Goal: Communication & Community: Participate in discussion

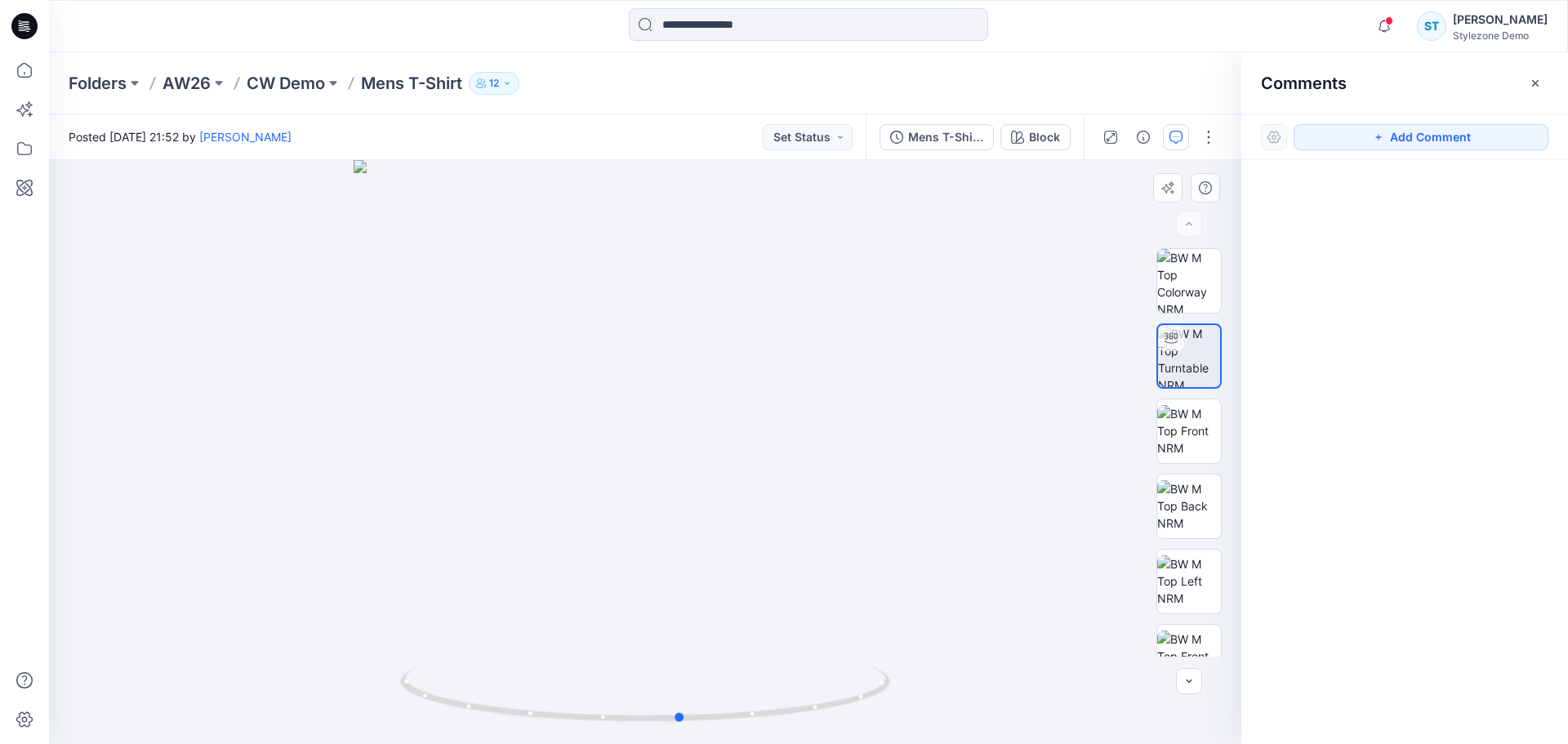
drag, startPoint x: 854, startPoint y: 468, endPoint x: 881, endPoint y: 444, distance: 36.1
click at [1395, 135] on button "Add Comment" at bounding box center [1421, 136] width 255 height 26
click at [1538, 79] on icon "button" at bounding box center [1535, 83] width 13 height 13
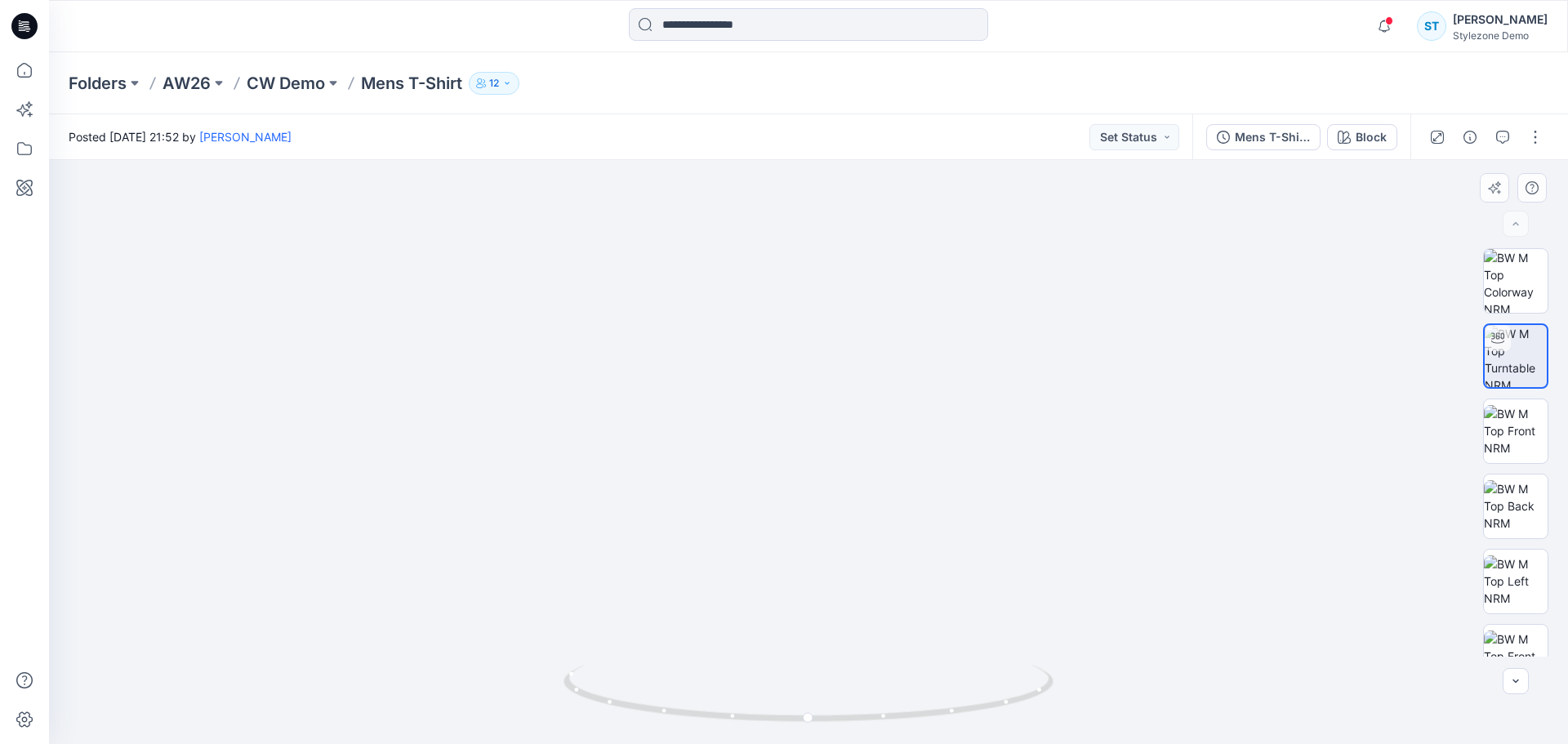
drag, startPoint x: 960, startPoint y: 330, endPoint x: 944, endPoint y: 453, distance: 124.0
click at [1501, 134] on icon "button" at bounding box center [1502, 136] width 13 height 13
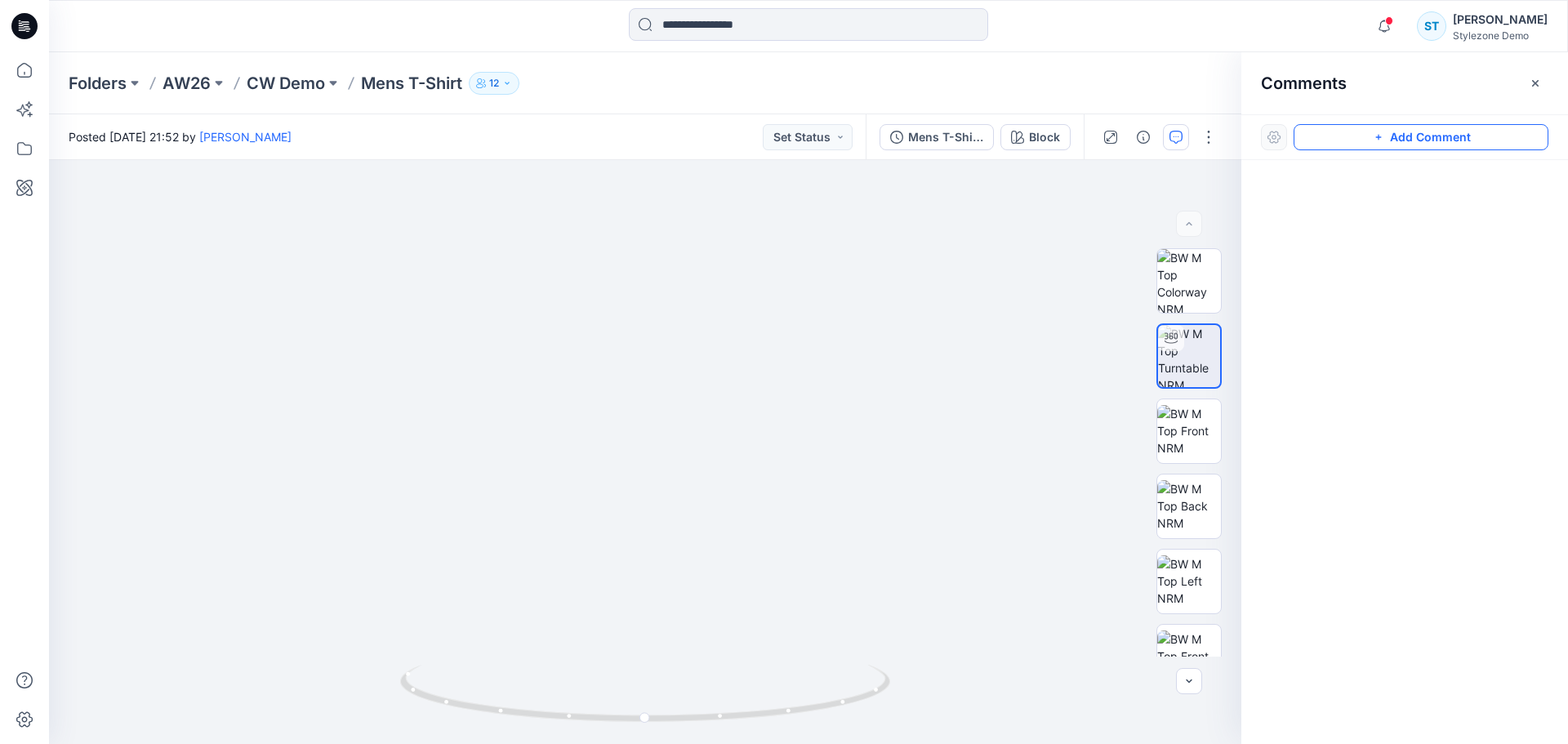
click at [1378, 133] on icon "button" at bounding box center [1378, 136] width 13 height 13
click at [729, 425] on div "1" at bounding box center [645, 451] width 1193 height 584
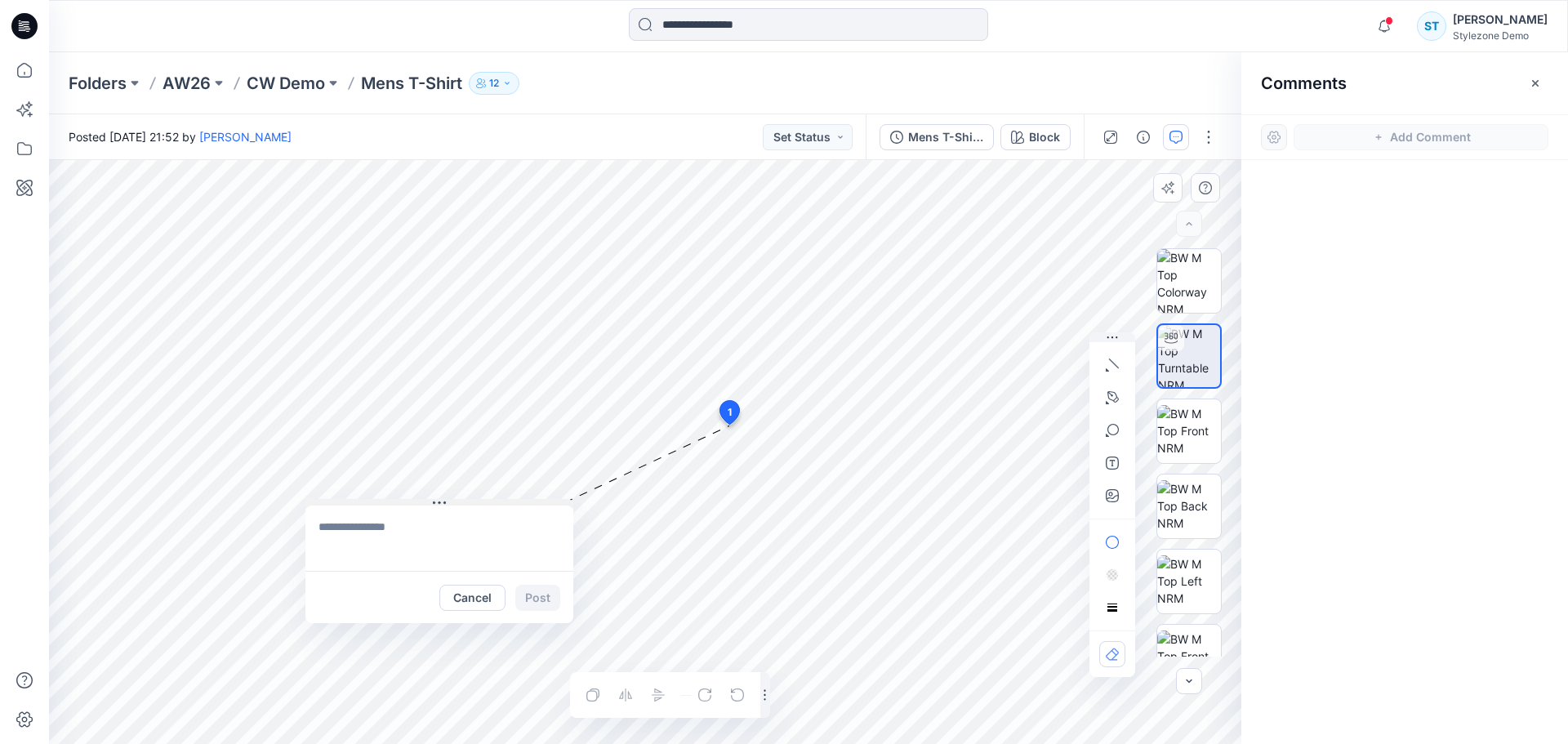
drag, startPoint x: 747, startPoint y: 434, endPoint x: 348, endPoint y: 500, distance: 404.4
click at [348, 500] on button at bounding box center [439, 503] width 268 height 10
click at [372, 536] on textarea at bounding box center [439, 538] width 268 height 65
type textarea "**********"
click at [1118, 400] on button "button" at bounding box center [1111, 397] width 26 height 26
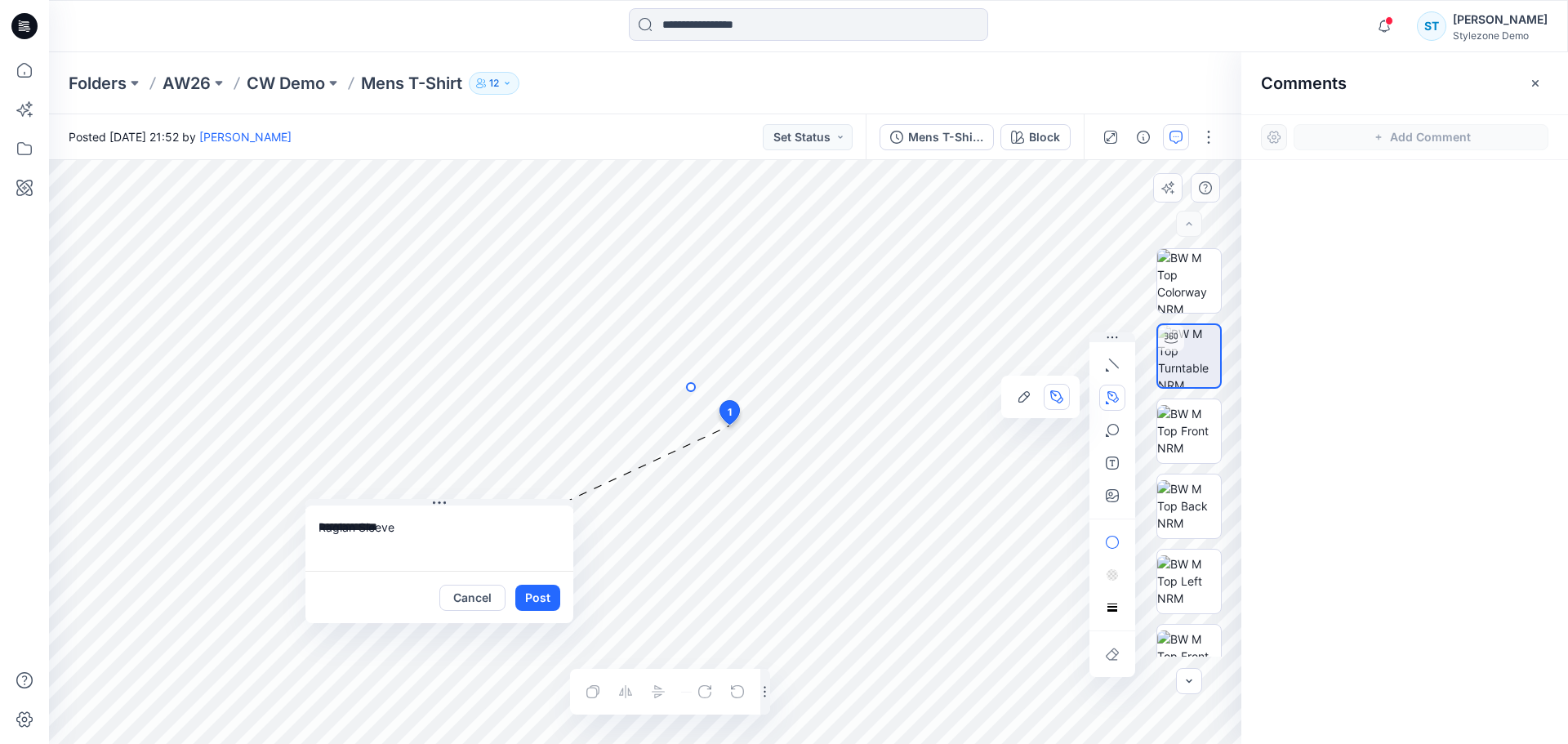
click at [691, 387] on icon "Layer 1" at bounding box center [645, 451] width 1193 height 584
drag, startPoint x: 813, startPoint y: 452, endPoint x: 841, endPoint y: 489, distance: 46.4
click at [841, 489] on g at bounding box center [764, 436] width 156 height 108
click at [717, 399] on icon at bounding box center [752, 419] width 122 height 65
click at [629, 702] on button "button" at bounding box center [625, 695] width 26 height 26
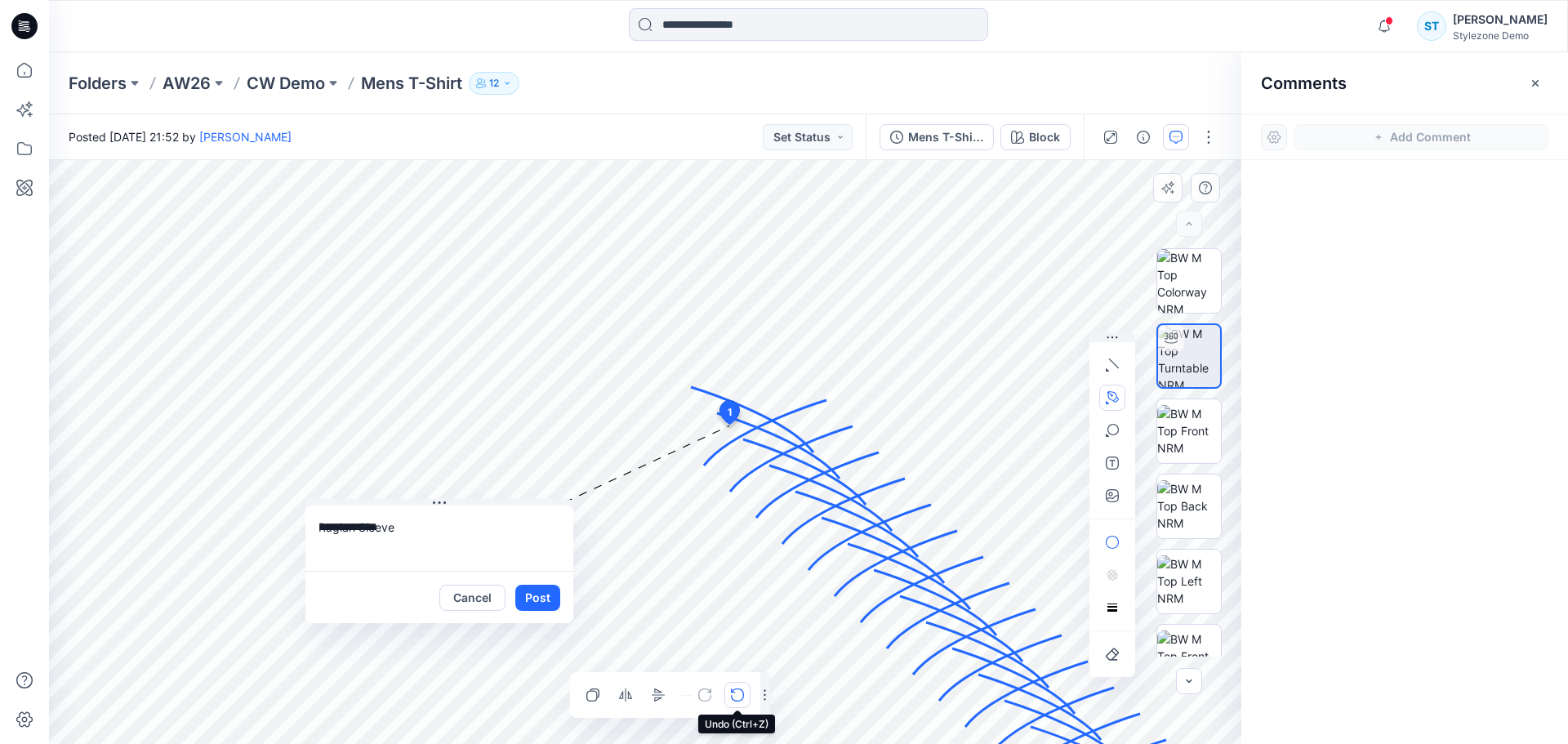
click at [738, 696] on icon "button" at bounding box center [737, 695] width 13 height 13
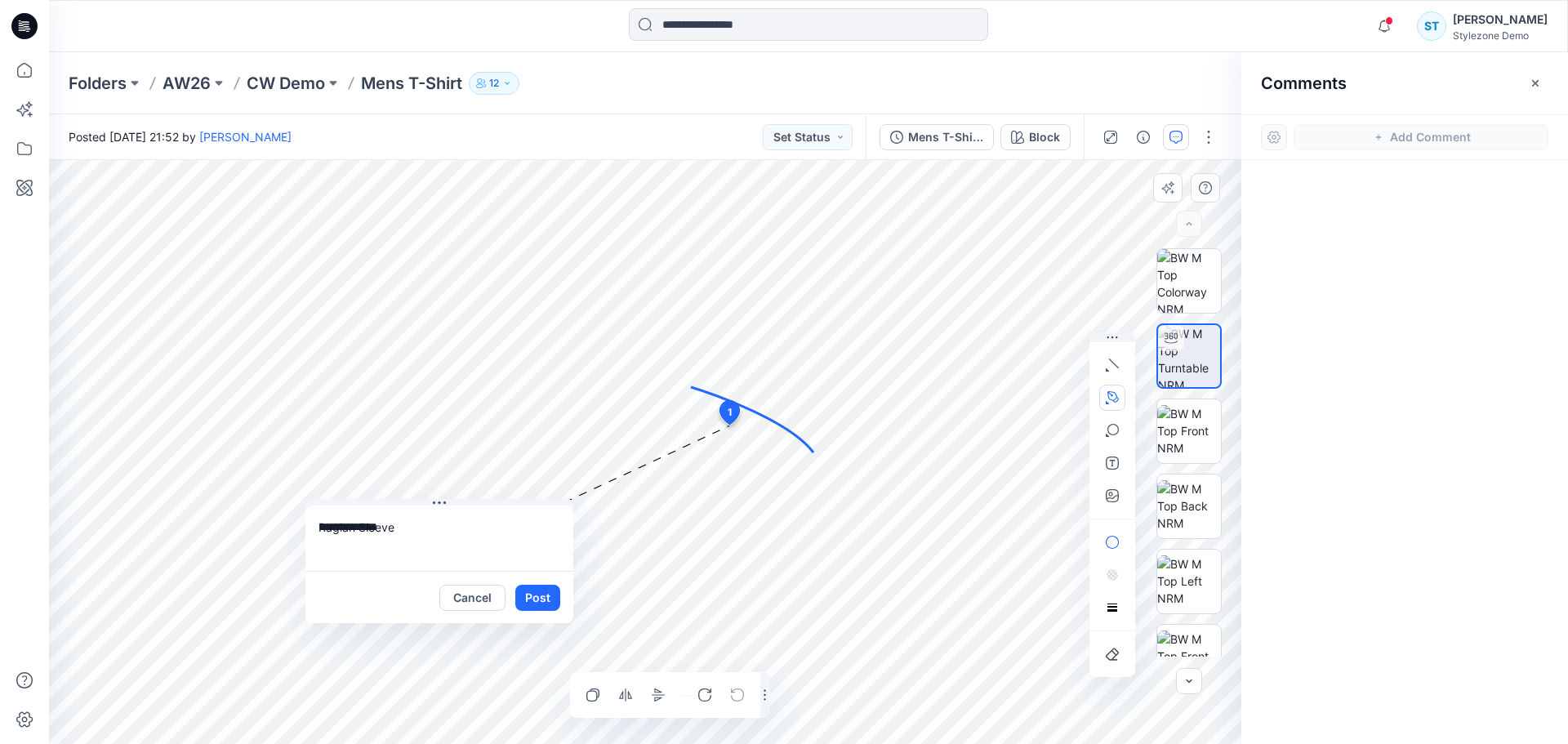
click at [760, 413] on icon at bounding box center [752, 419] width 122 height 65
click at [629, 699] on icon "button" at bounding box center [629, 695] width 4 height 7
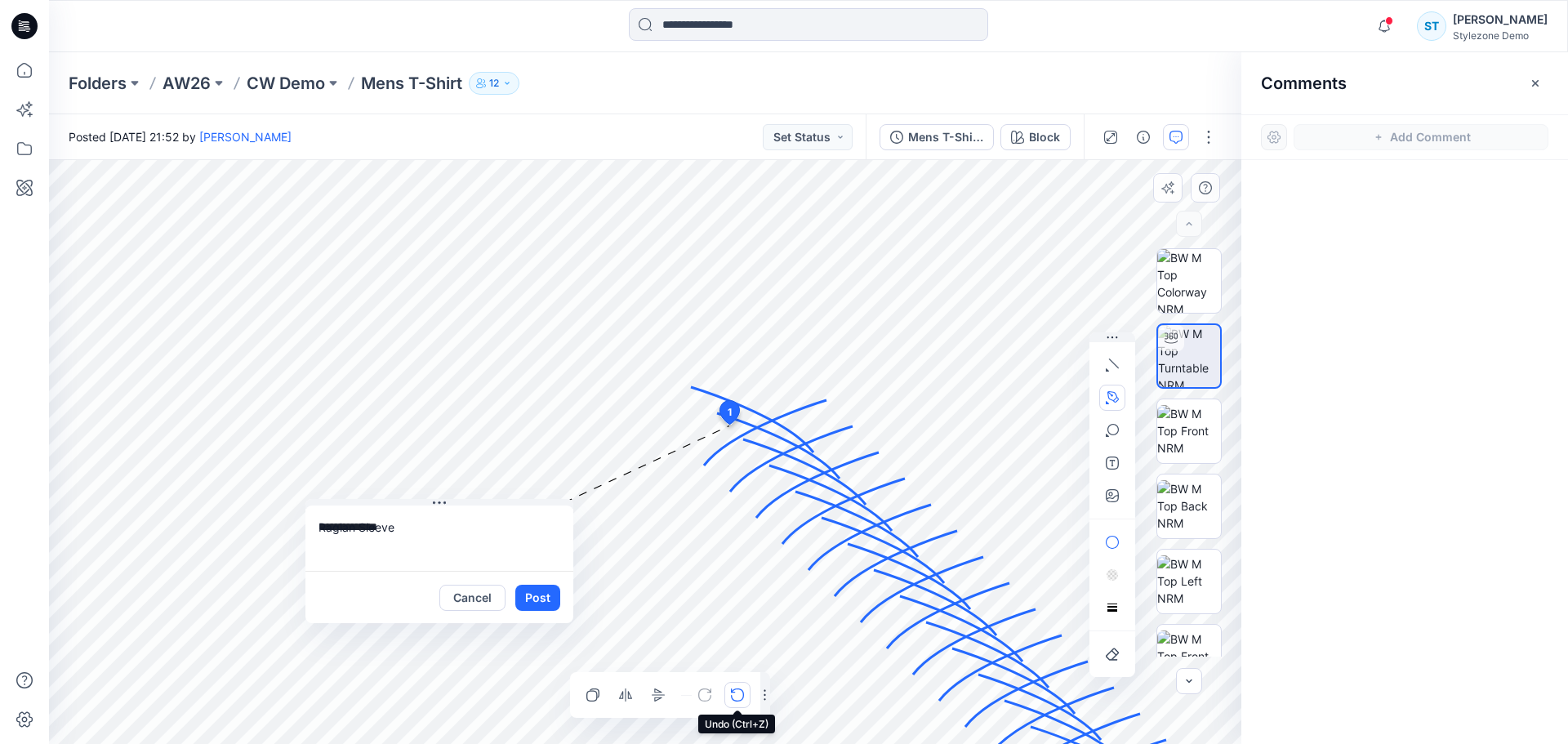
click at [734, 692] on icon "button" at bounding box center [732, 690] width 4 height 4
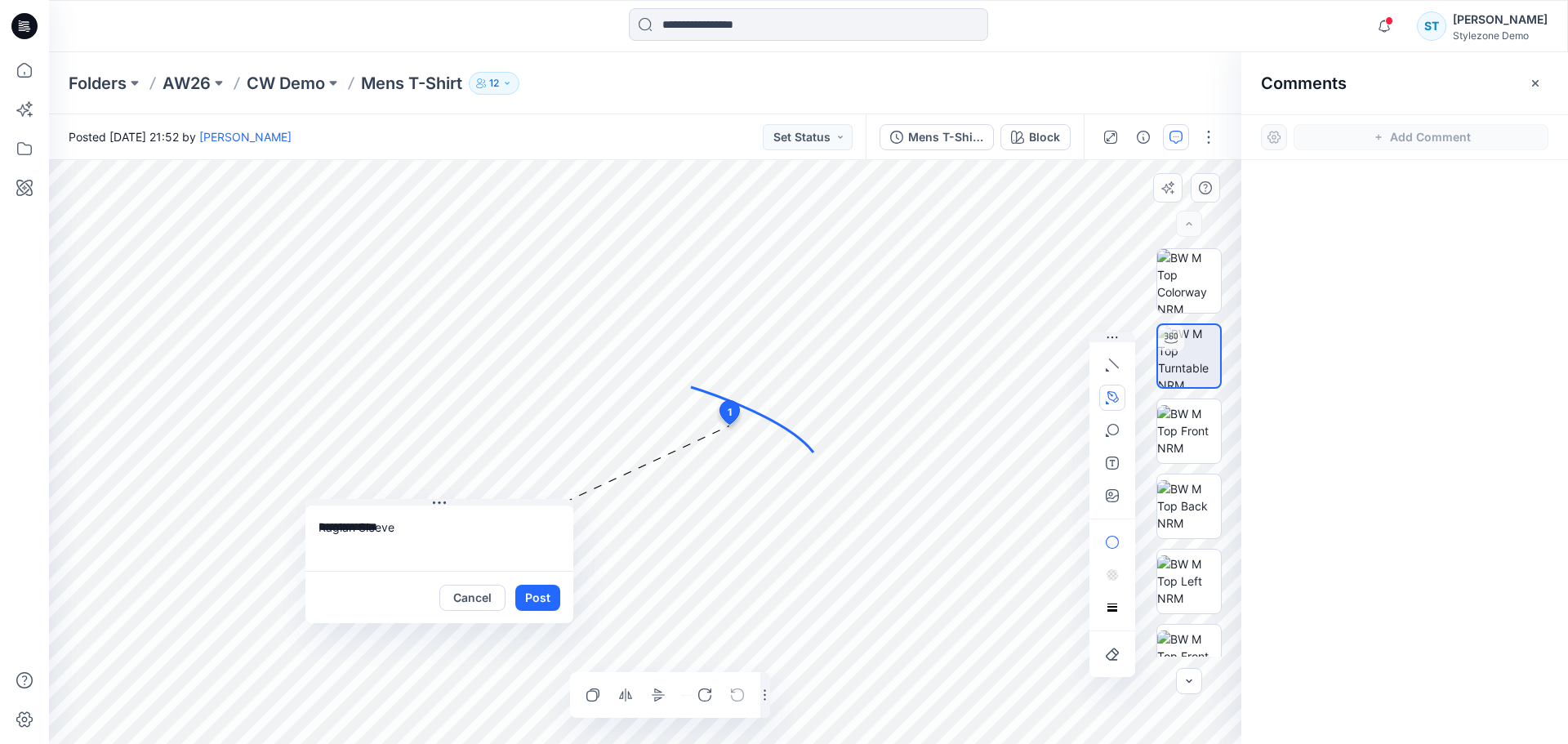
drag, startPoint x: 836, startPoint y: 601, endPoint x: 834, endPoint y: 578, distance: 23.1
click at [593, 695] on icon "button" at bounding box center [592, 695] width 13 height 13
click at [769, 422] on icon at bounding box center [752, 419] width 122 height 65
click at [597, 695] on icon "button" at bounding box center [591, 696] width 12 height 12
drag, startPoint x: 776, startPoint y: 430, endPoint x: 710, endPoint y: 570, distance: 154.8
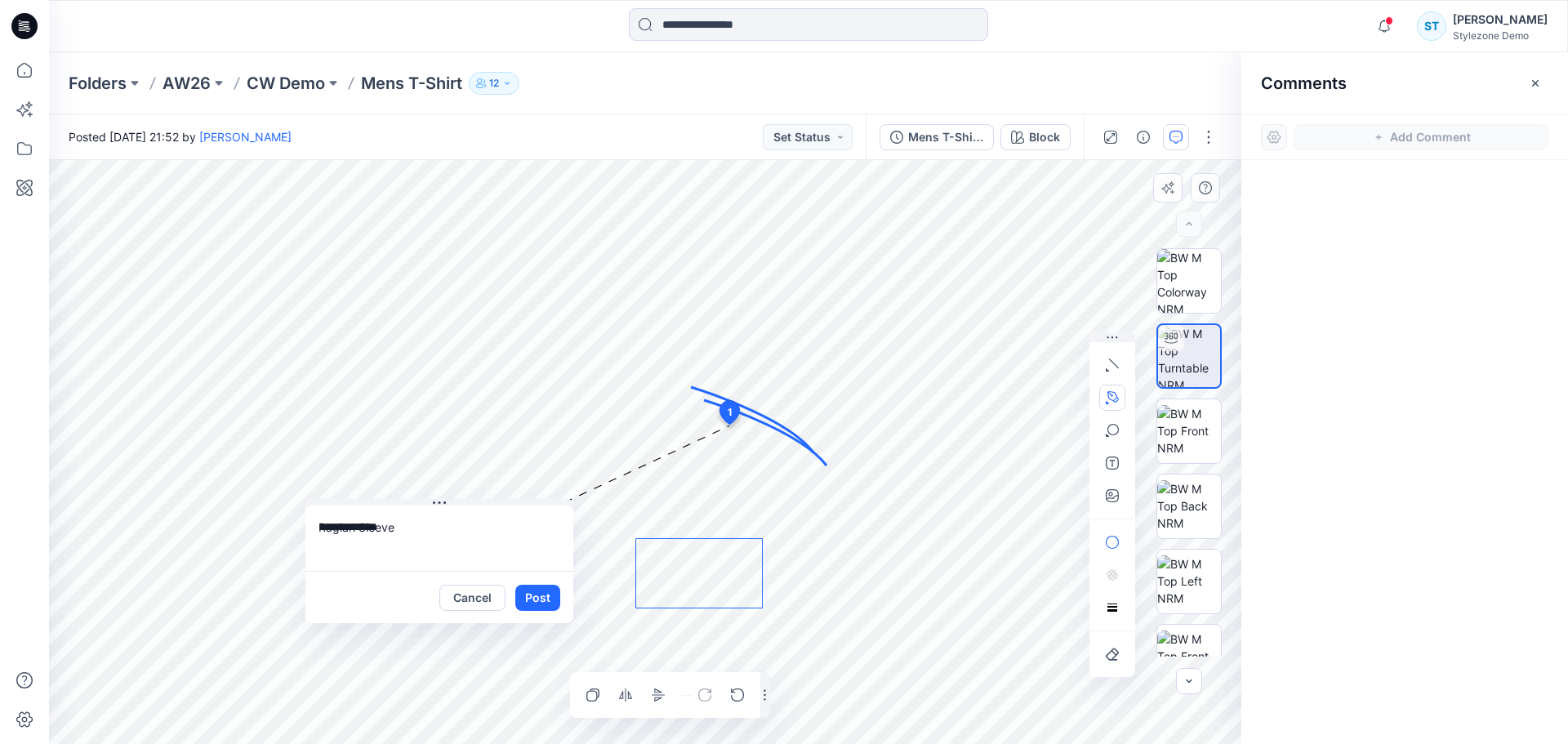
click at [710, 466] on icon at bounding box center [764, 433] width 122 height 65
click at [703, 572] on icon at bounding box center [698, 573] width 122 height 65
click at [624, 706] on button "button" at bounding box center [625, 695] width 26 height 26
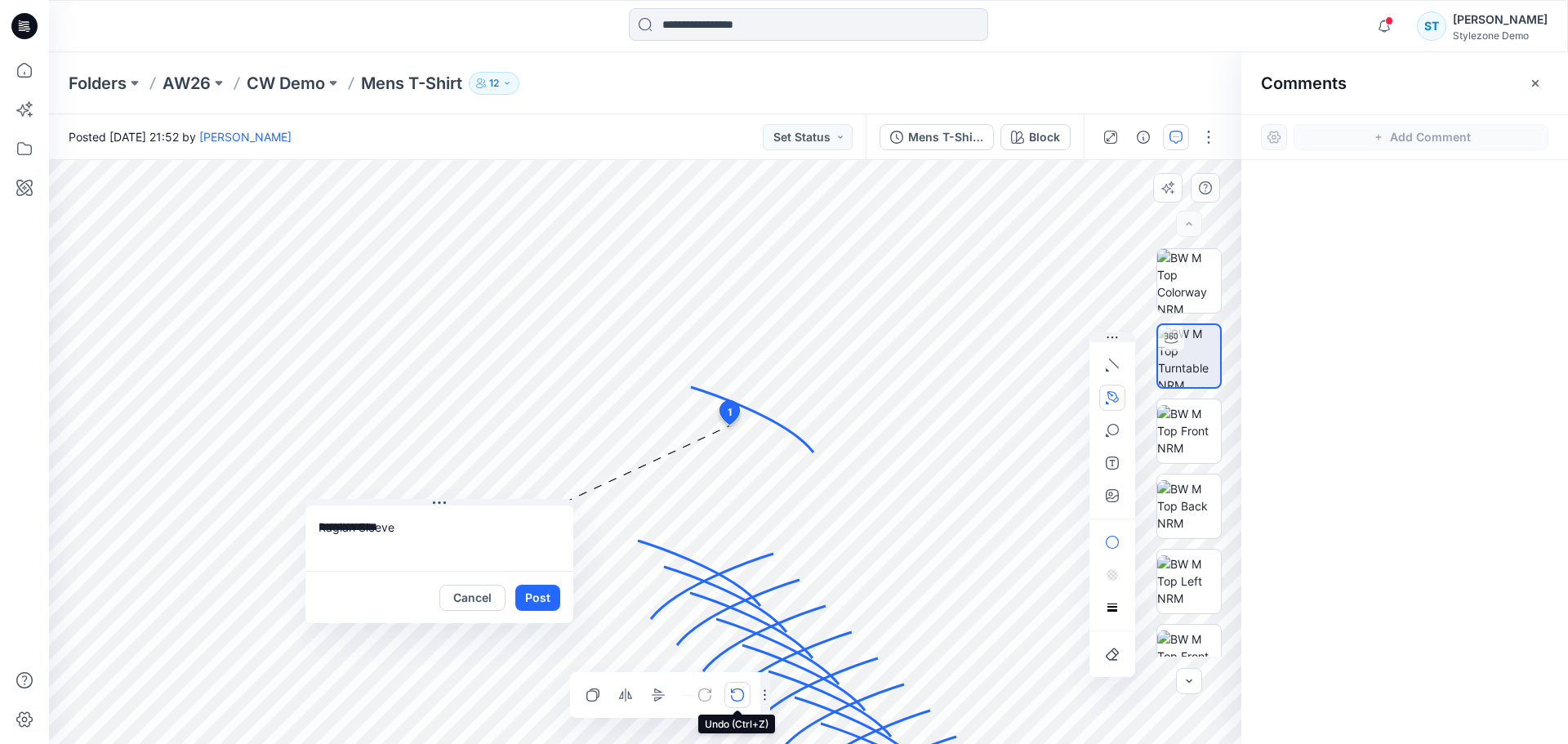
click at [741, 695] on icon "button" at bounding box center [737, 695] width 13 height 13
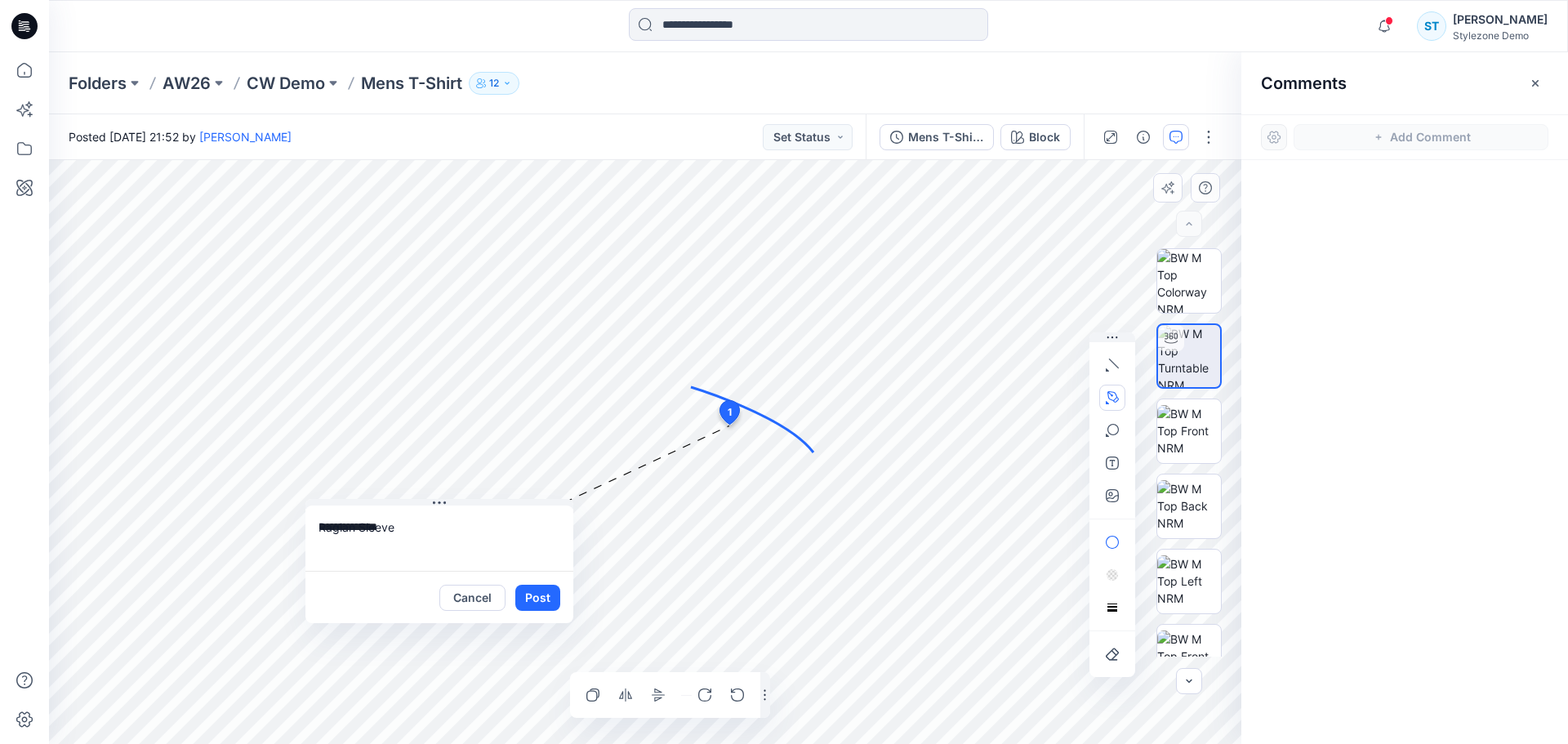
click at [760, 414] on icon at bounding box center [752, 419] width 122 height 65
click at [595, 702] on button "button" at bounding box center [592, 695] width 26 height 26
drag, startPoint x: 765, startPoint y: 431, endPoint x: 742, endPoint y: 544, distance: 115.3
click at [742, 466] on icon at bounding box center [764, 433] width 122 height 65
drag, startPoint x: 806, startPoint y: 545, endPoint x: 797, endPoint y: 581, distance: 37.1
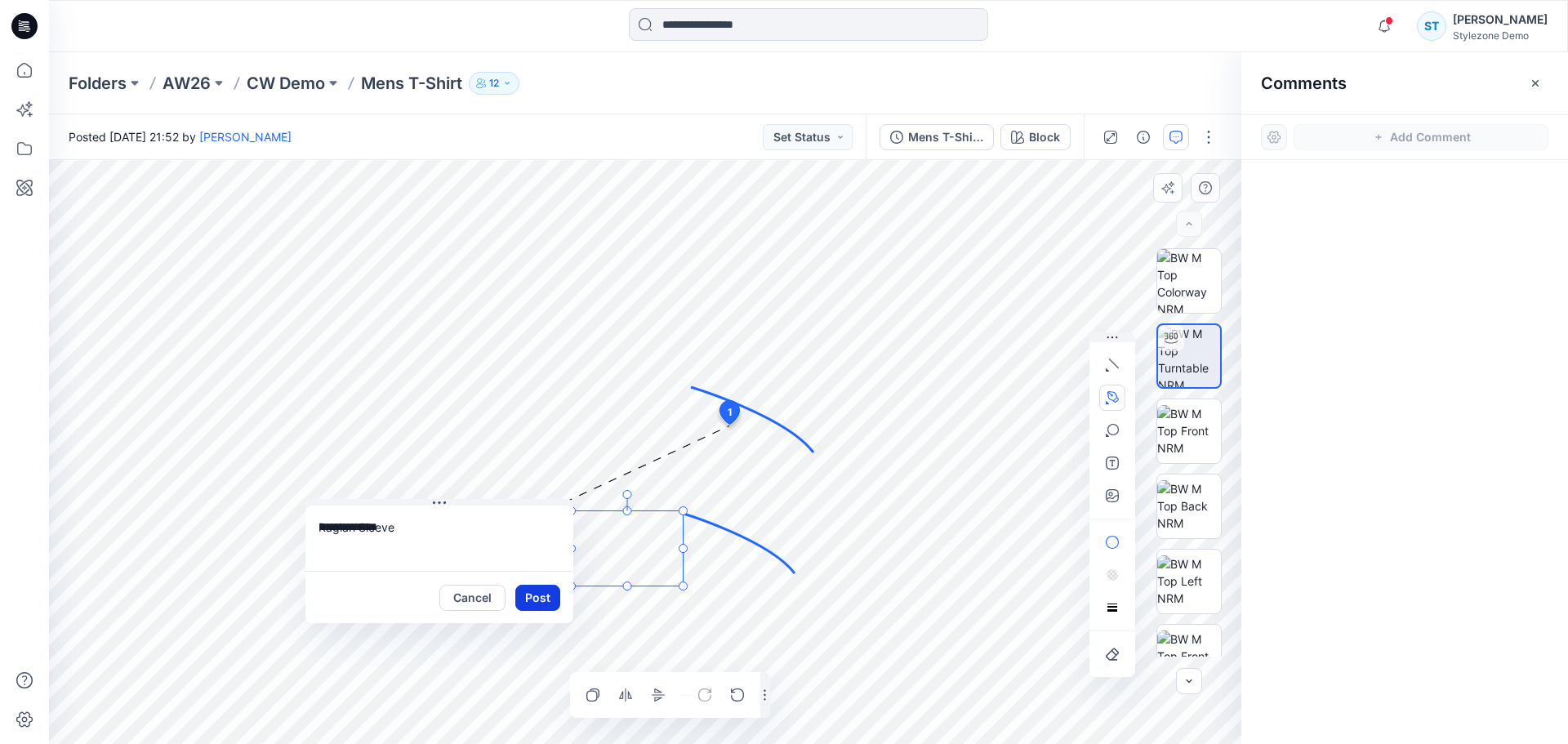
drag, startPoint x: 796, startPoint y: 577, endPoint x: 555, endPoint y: 591, distance: 241.4
click at [555, 591] on div "**********" at bounding box center [645, 451] width 1193 height 584
drag, startPoint x: 685, startPoint y: 512, endPoint x: 706, endPoint y: 517, distance: 21.6
drag, startPoint x: 649, startPoint y: 543, endPoint x: 508, endPoint y: 411, distance: 193.1
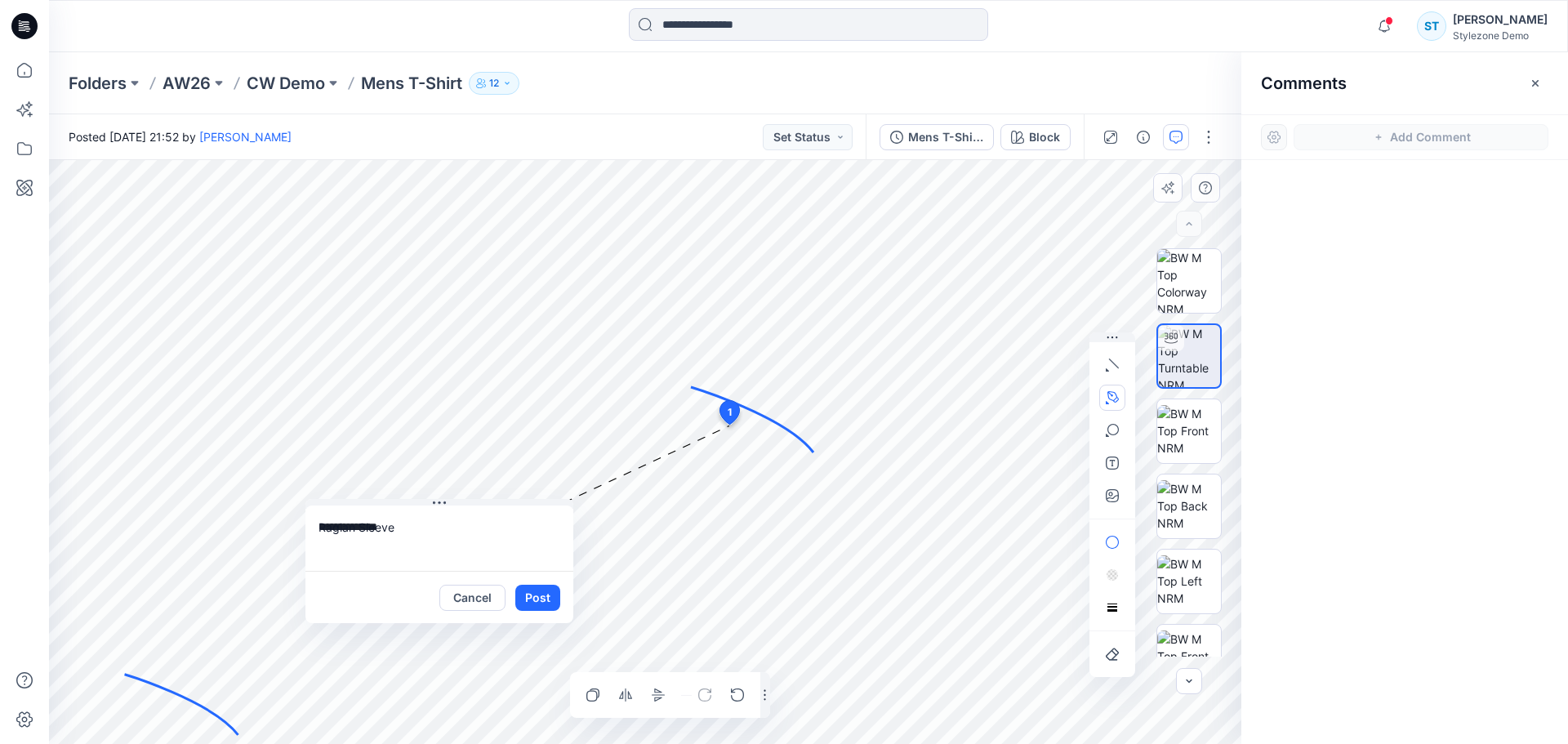
click at [661, 608] on icon "Layer 1" at bounding box center [645, 451] width 1193 height 584
click at [538, 599] on button "Post" at bounding box center [538, 598] width 45 height 26
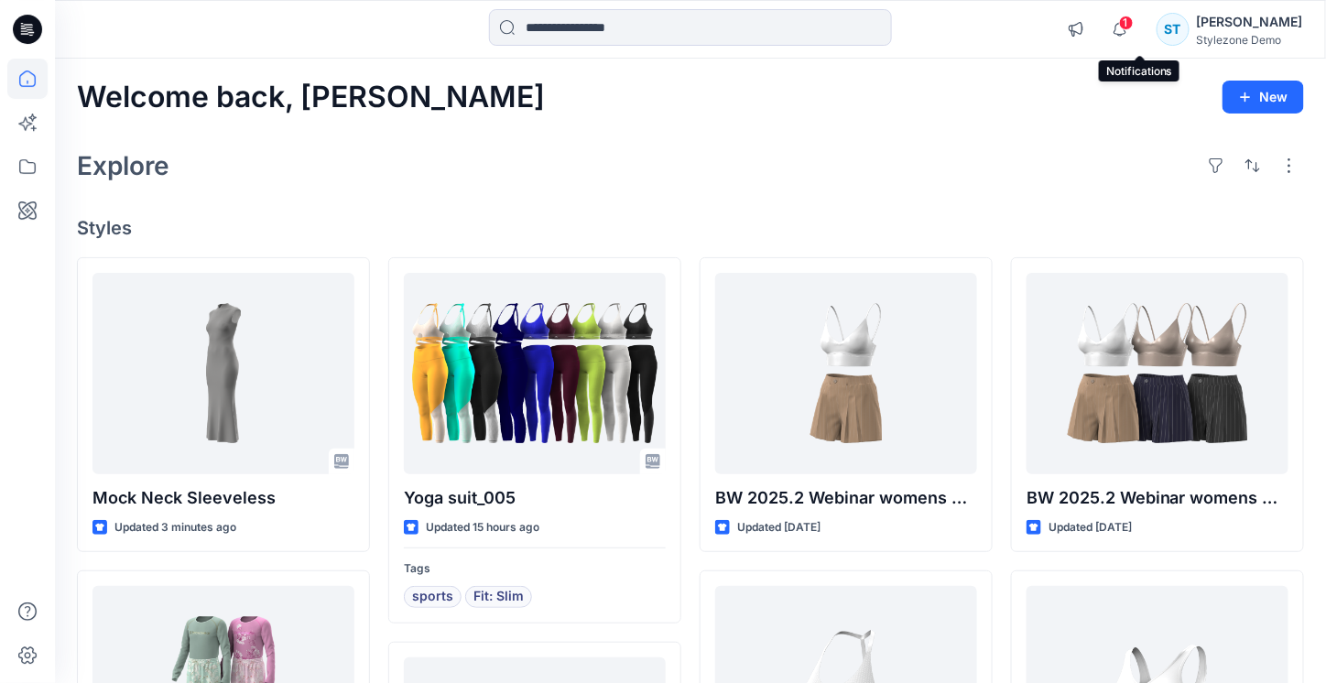
click at [1134, 24] on span "1" at bounding box center [1126, 23] width 15 height 15
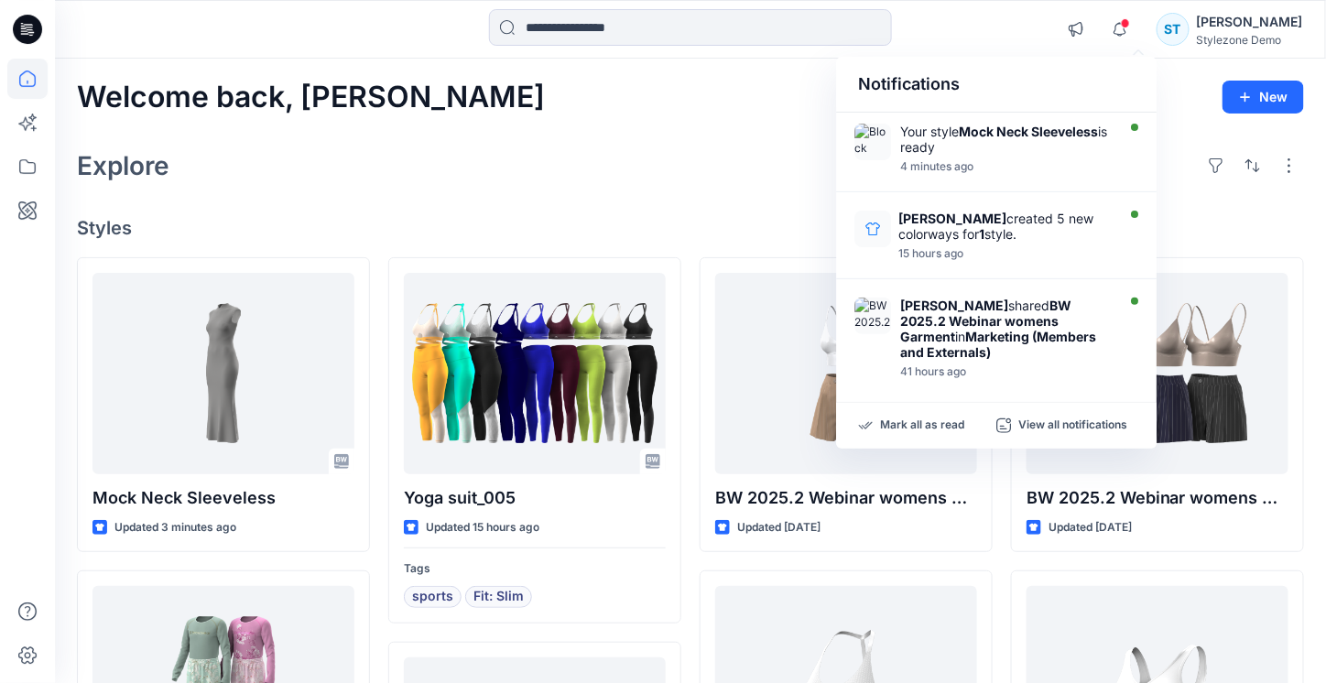
click at [1041, 59] on div "Notifications" at bounding box center [996, 85] width 320 height 56
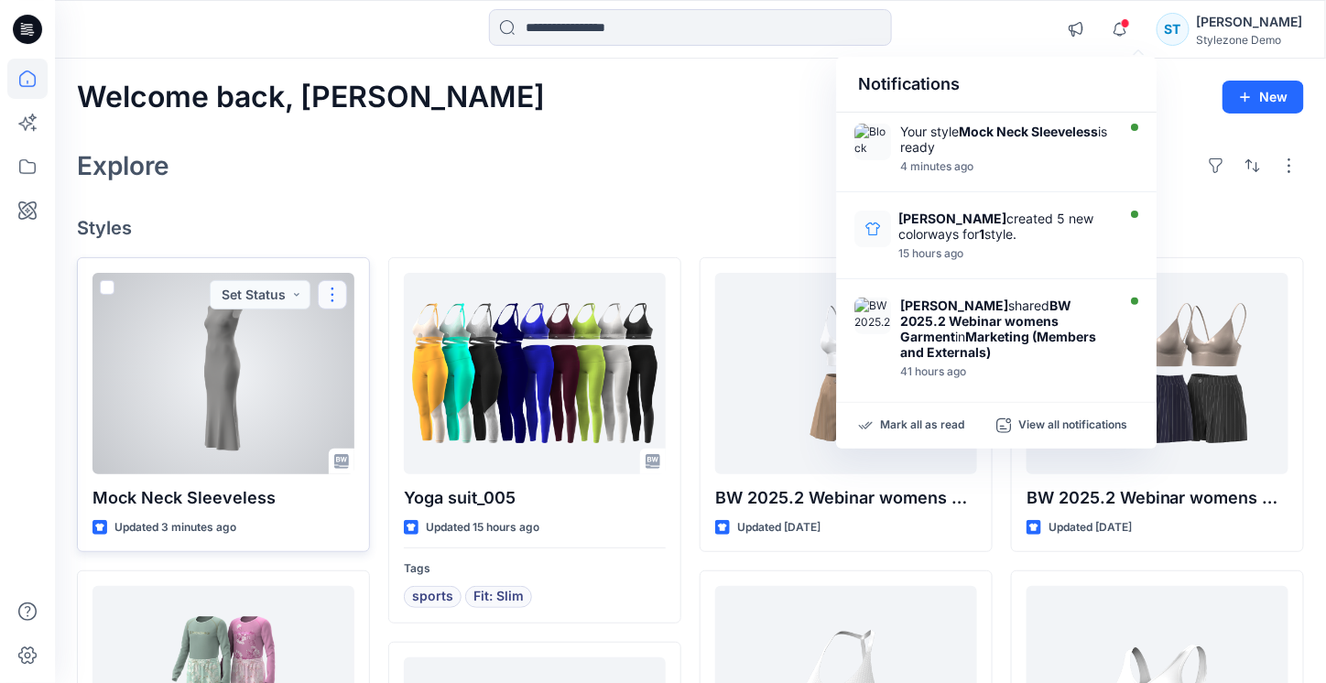
click at [334, 294] on button "button" at bounding box center [332, 294] width 29 height 29
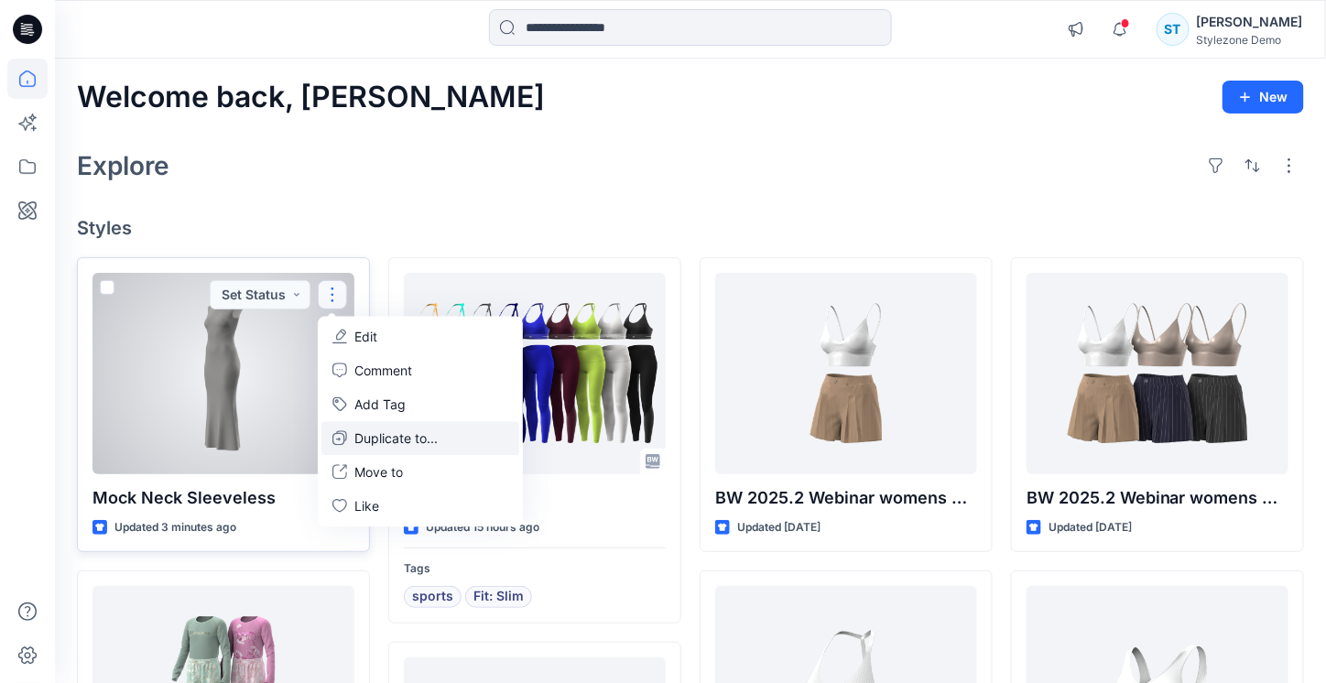
click at [411, 444] on p "Duplicate to..." at bounding box center [395, 438] width 83 height 19
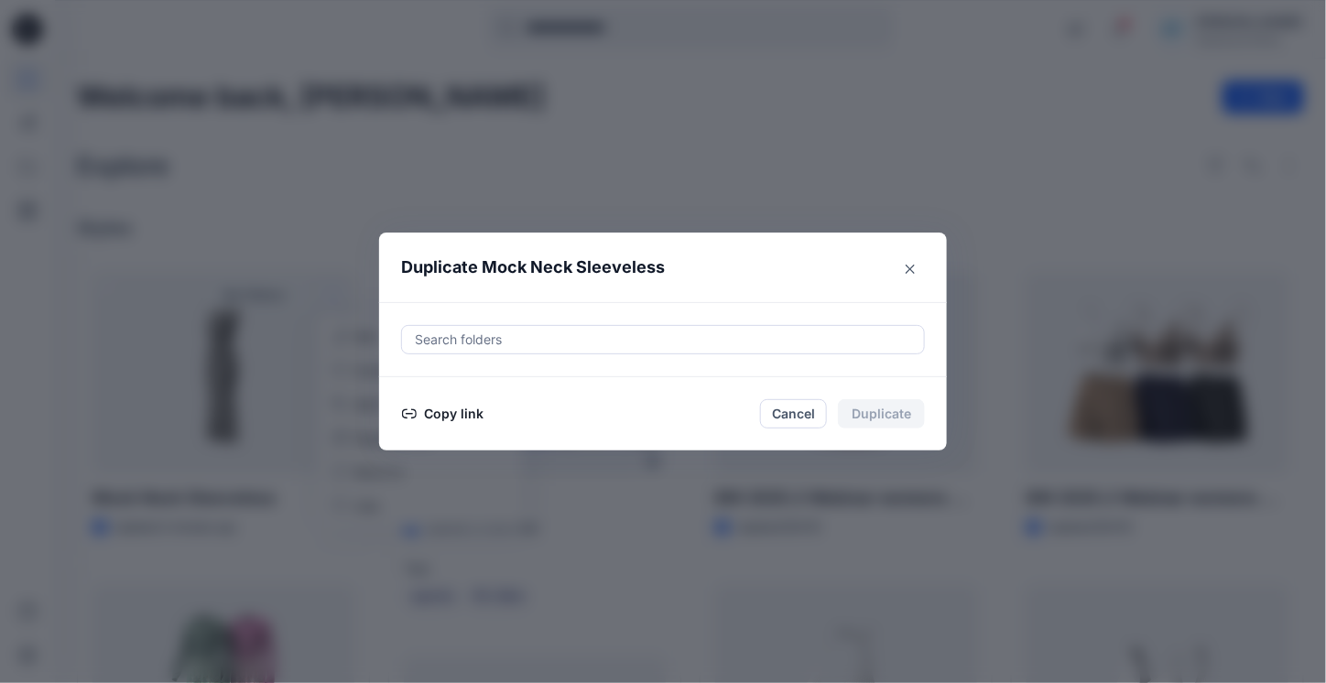
click at [491, 332] on div at bounding box center [663, 340] width 500 height 22
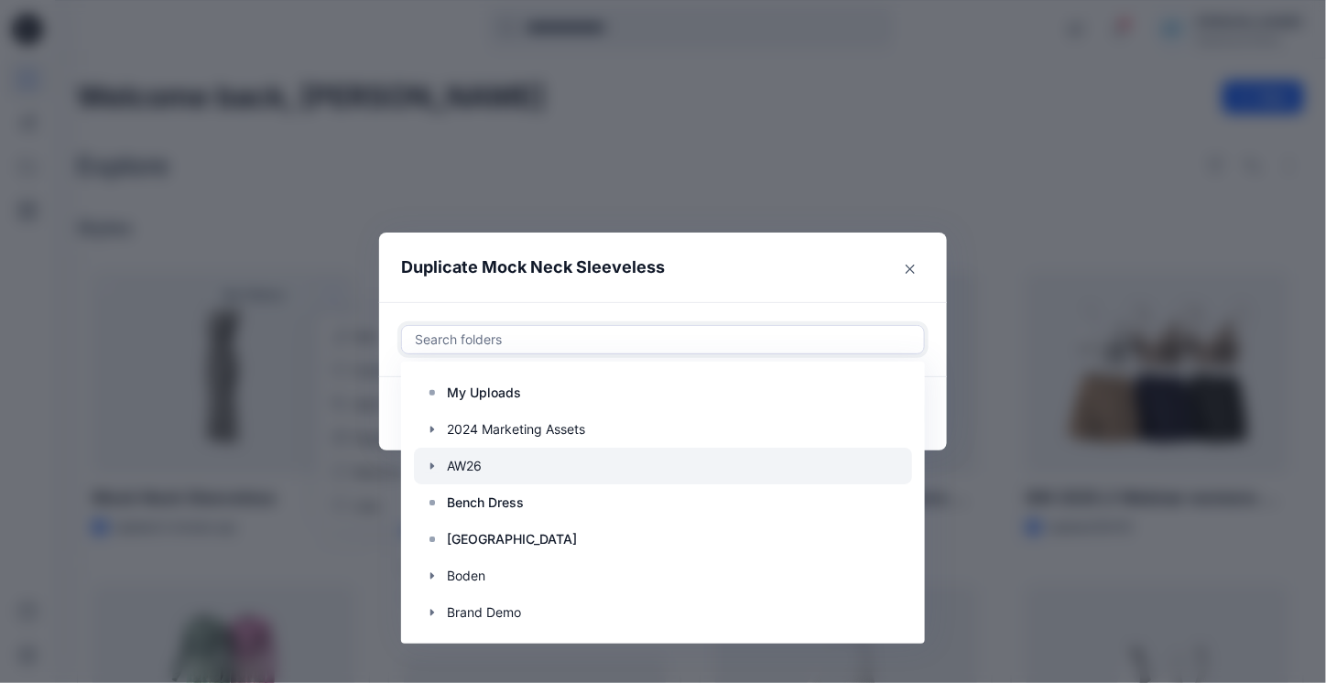
click at [438, 470] on icon "button" at bounding box center [432, 466] width 15 height 15
click at [459, 469] on div at bounding box center [663, 466] width 498 height 37
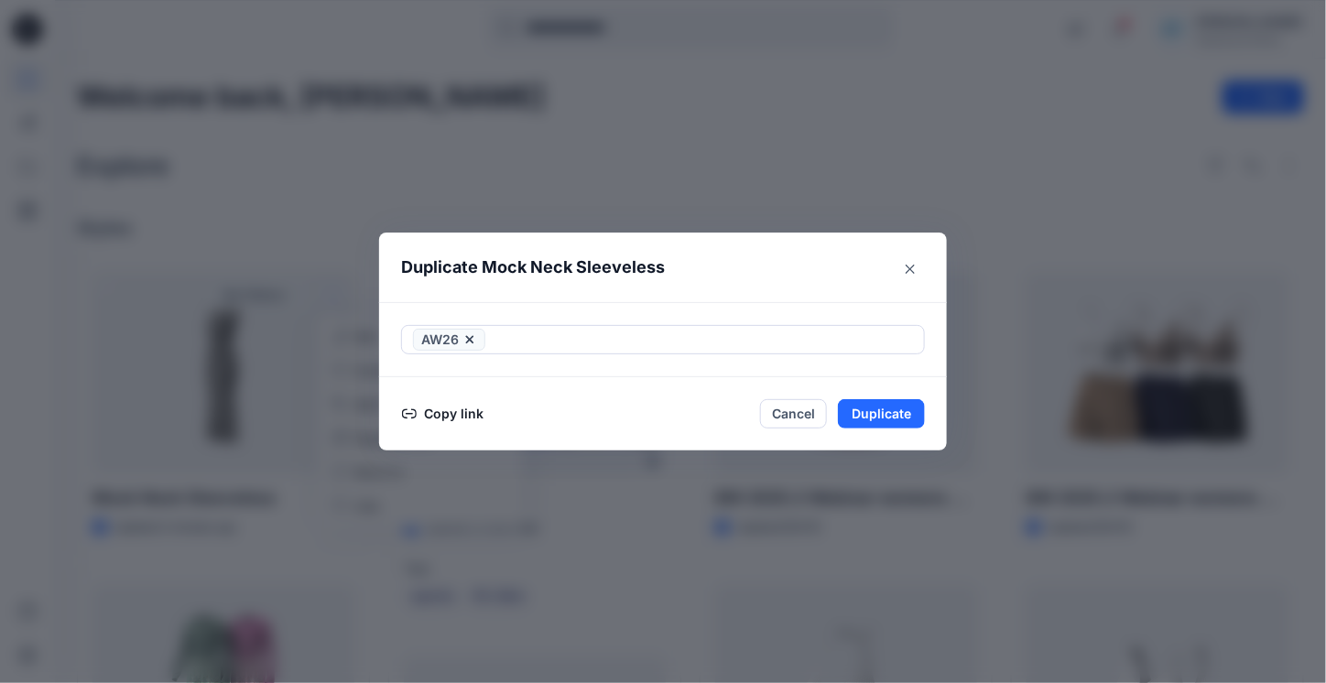
click at [663, 288] on header "Duplicate Mock Neck Sleeveless" at bounding box center [644, 268] width 531 height 70
click at [893, 415] on button "Duplicate" at bounding box center [881, 413] width 87 height 29
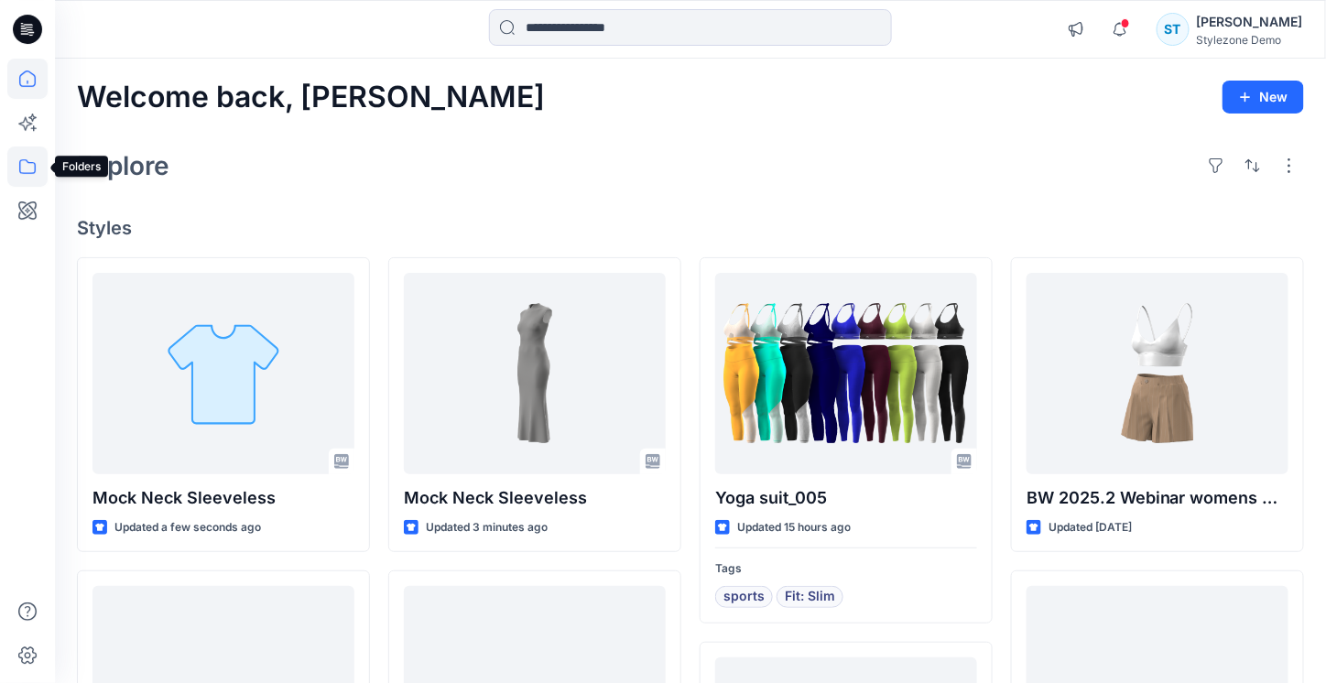
click at [23, 162] on icon at bounding box center [27, 166] width 40 height 40
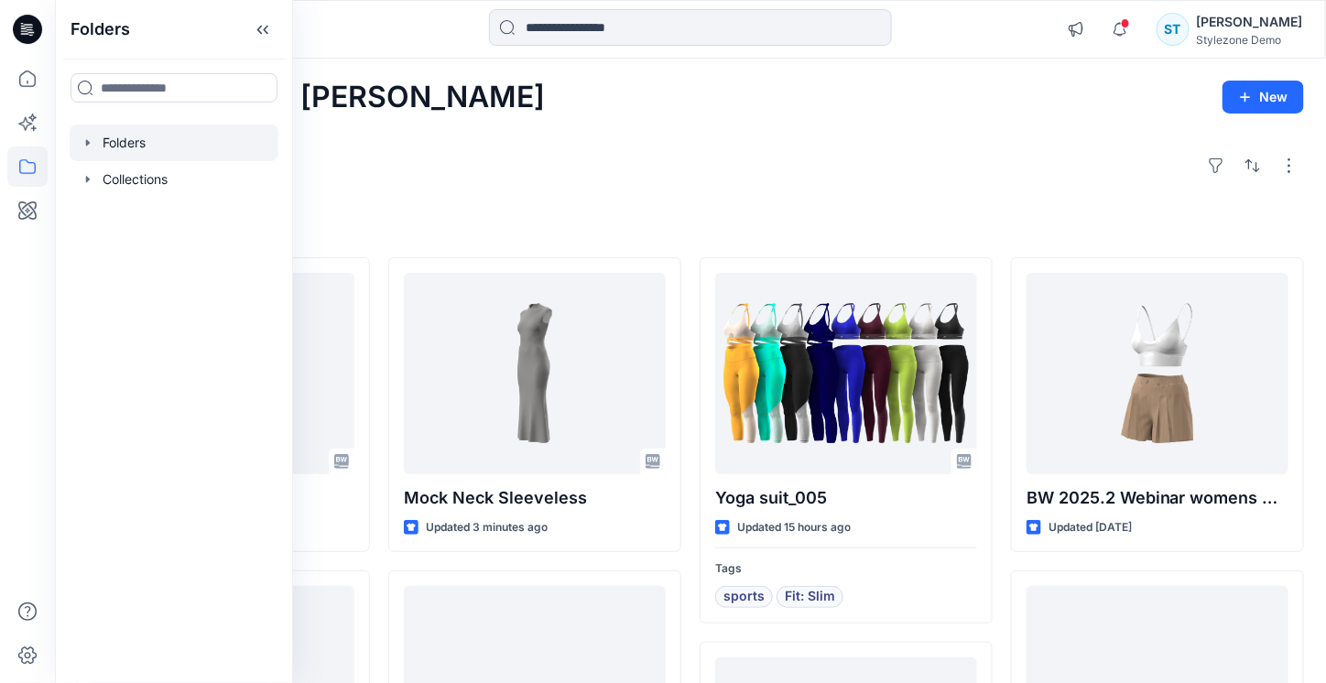
click at [88, 146] on icon "button" at bounding box center [88, 143] width 15 height 15
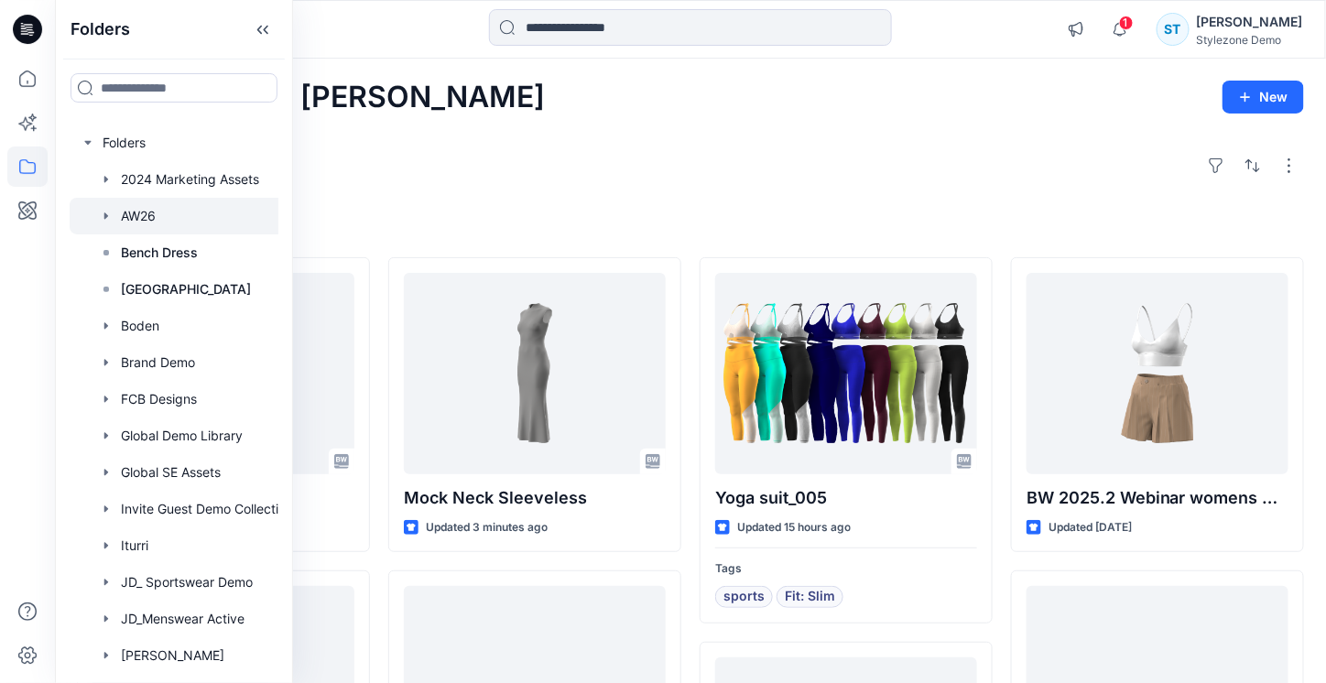
click at [134, 215] on div at bounding box center [198, 216] width 256 height 37
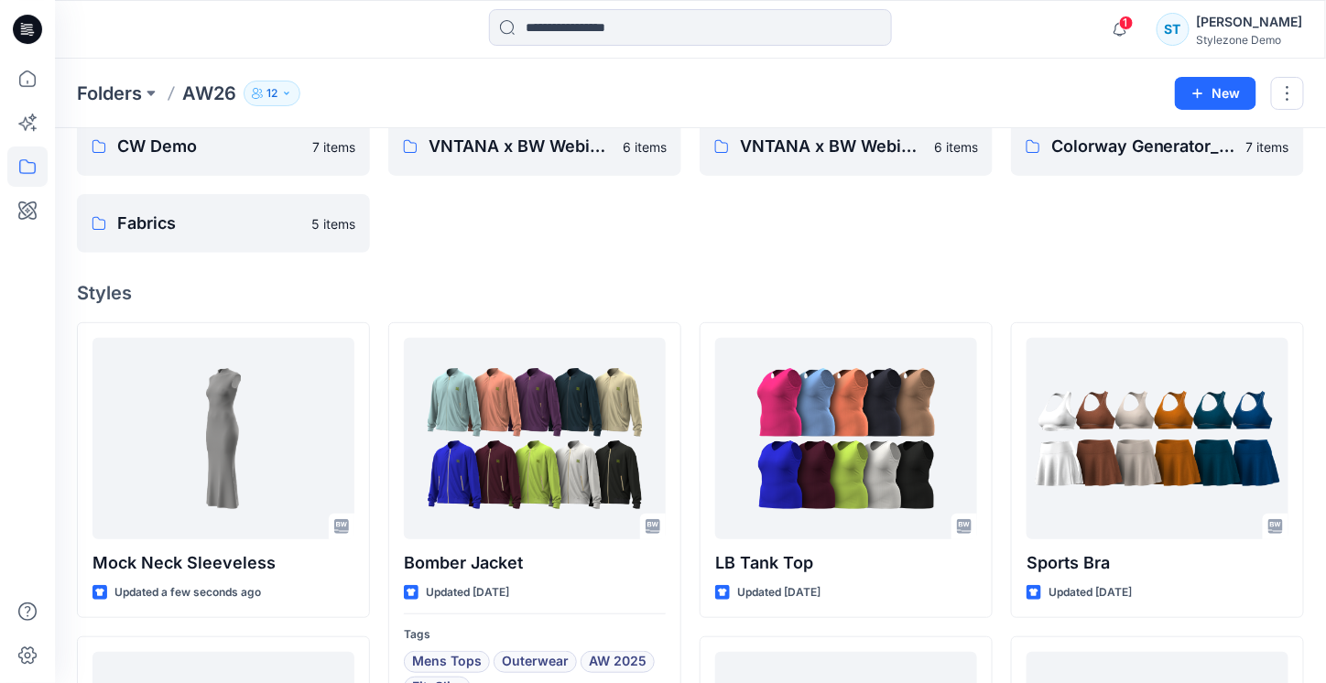
scroll to position [183, 0]
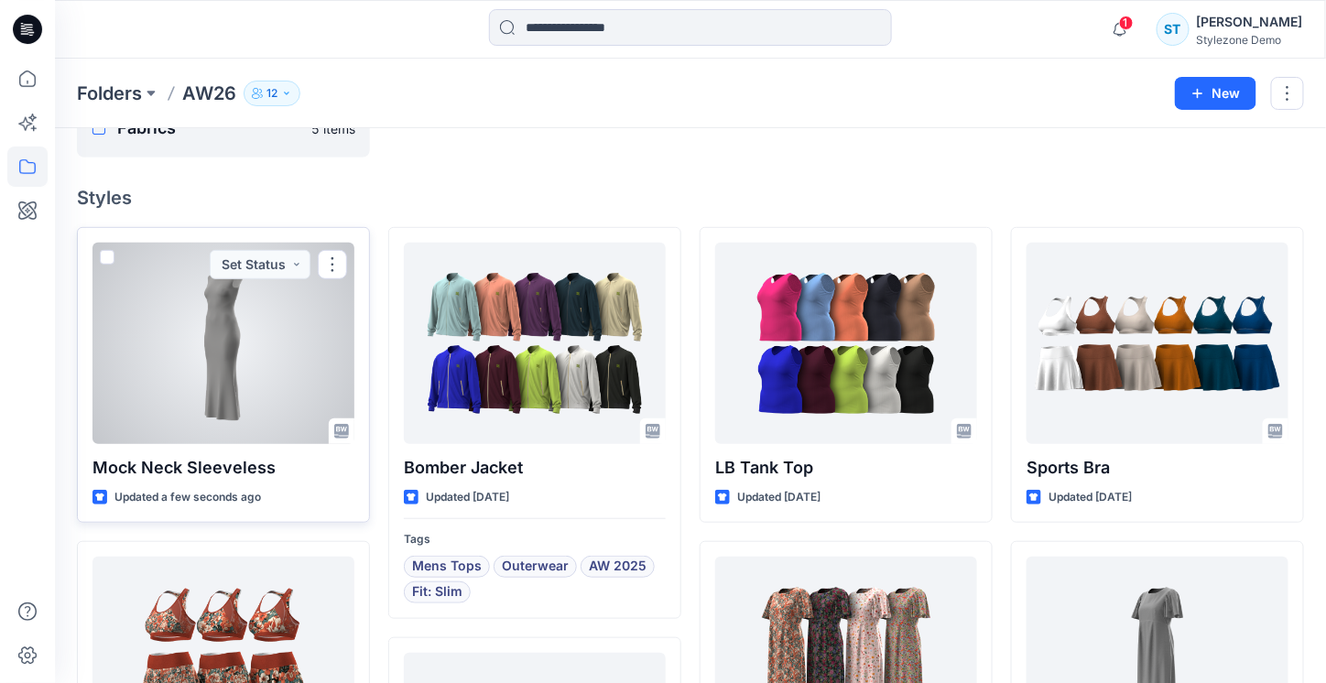
click at [288, 336] on div at bounding box center [223, 343] width 262 height 201
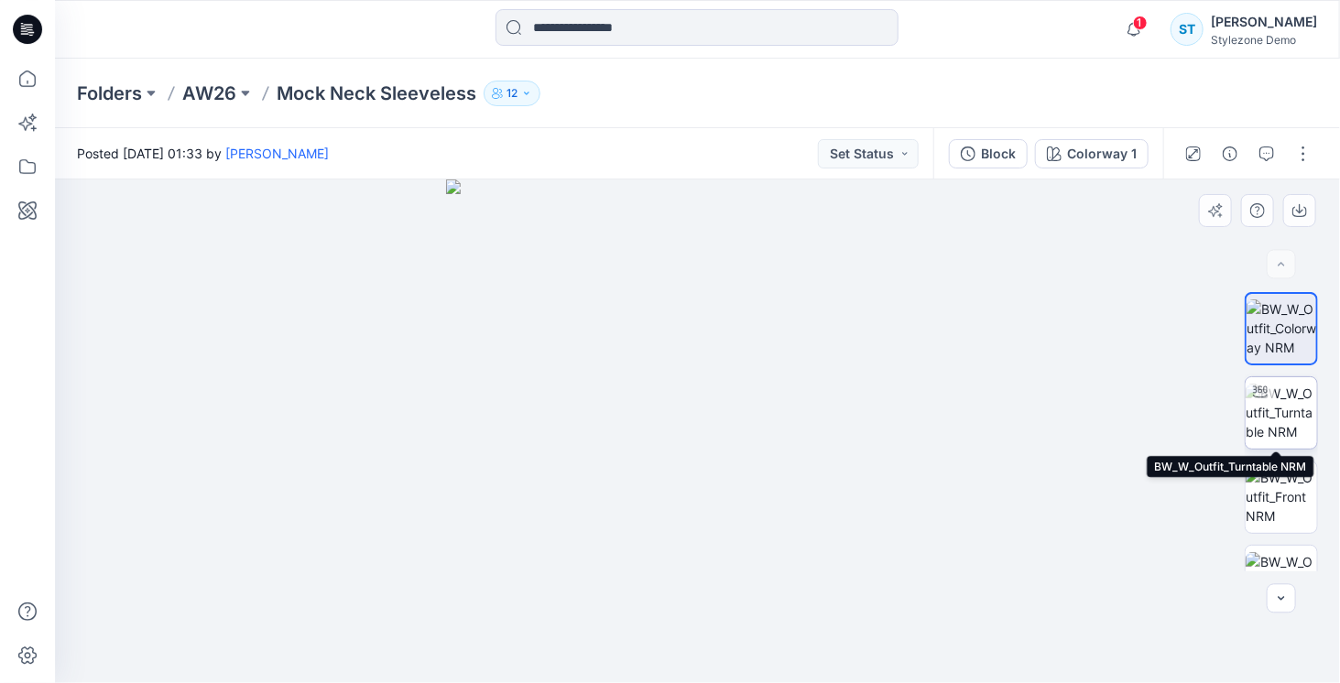
click at [1271, 439] on img at bounding box center [1280, 413] width 71 height 58
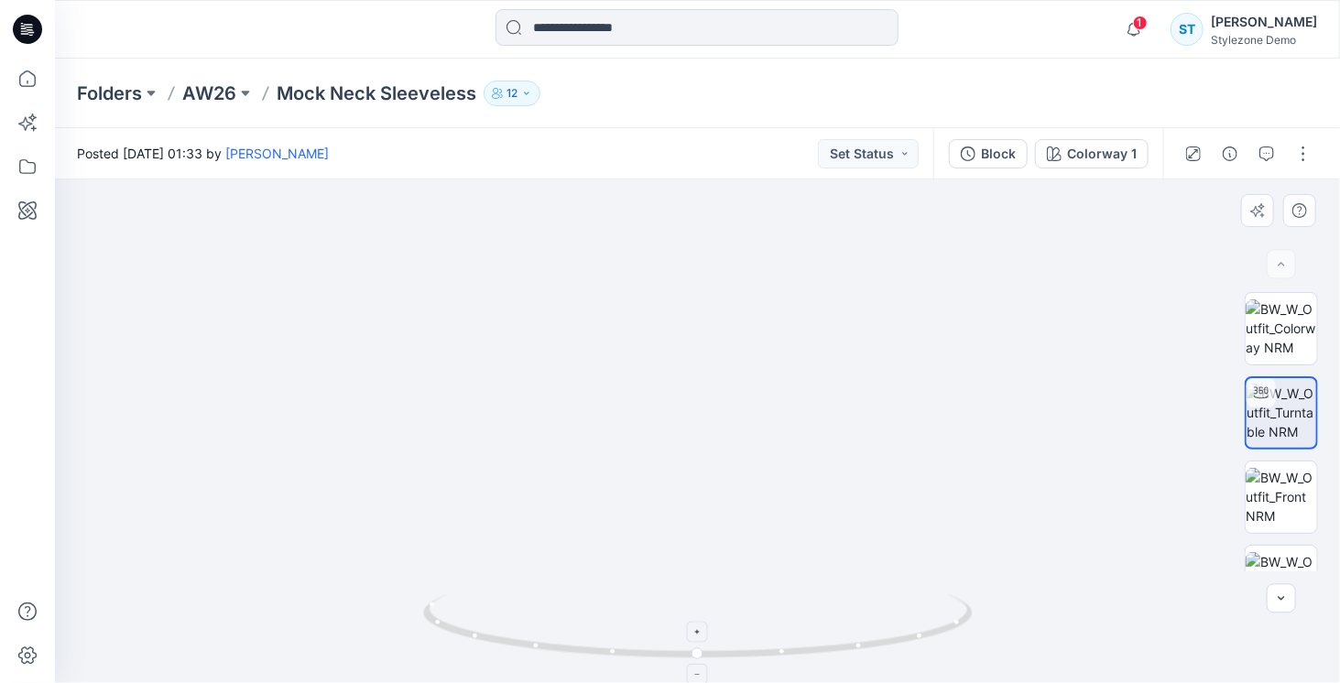
drag, startPoint x: 729, startPoint y: 559, endPoint x: 736, endPoint y: 633, distance: 73.6
drag, startPoint x: 741, startPoint y: 600, endPoint x: 739, endPoint y: 530, distance: 69.6
drag, startPoint x: 732, startPoint y: 480, endPoint x: 734, endPoint y: 407, distance: 72.4
drag, startPoint x: 734, startPoint y: 389, endPoint x: 733, endPoint y: 305, distance: 84.2
drag, startPoint x: 1267, startPoint y: 166, endPoint x: 1183, endPoint y: 188, distance: 87.1
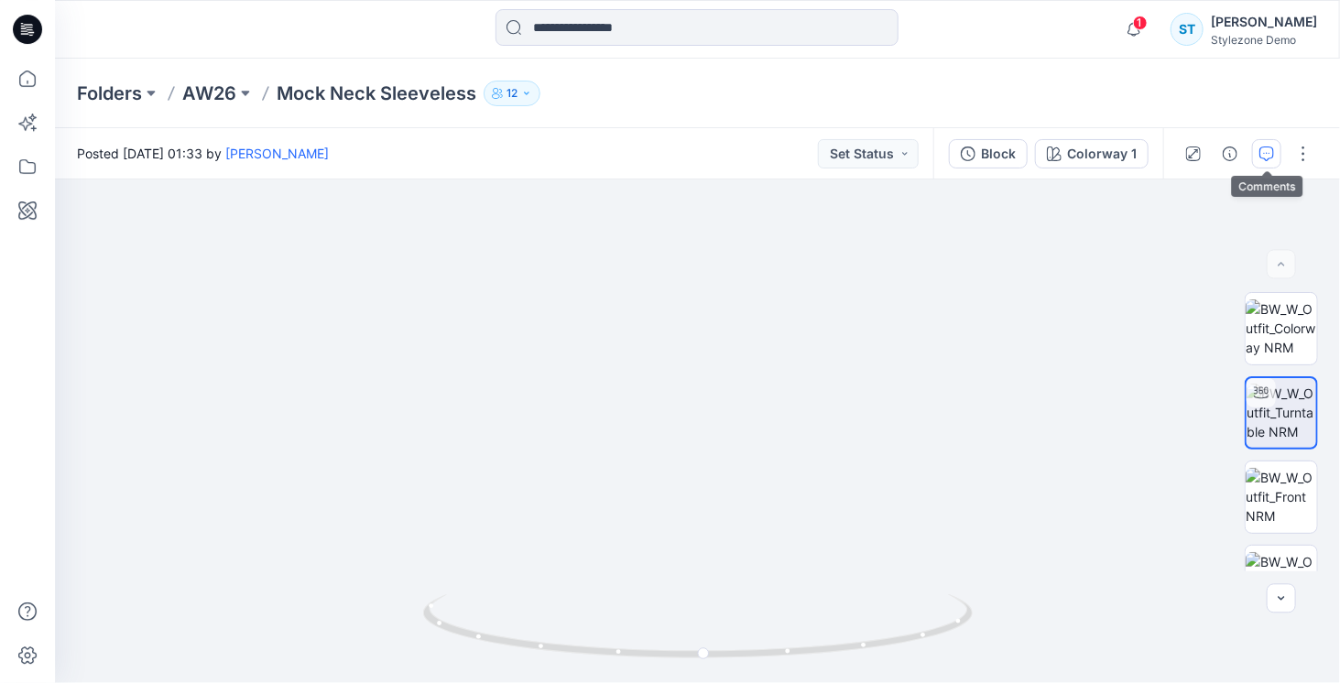
click at [1265, 166] on button "button" at bounding box center [1266, 153] width 29 height 29
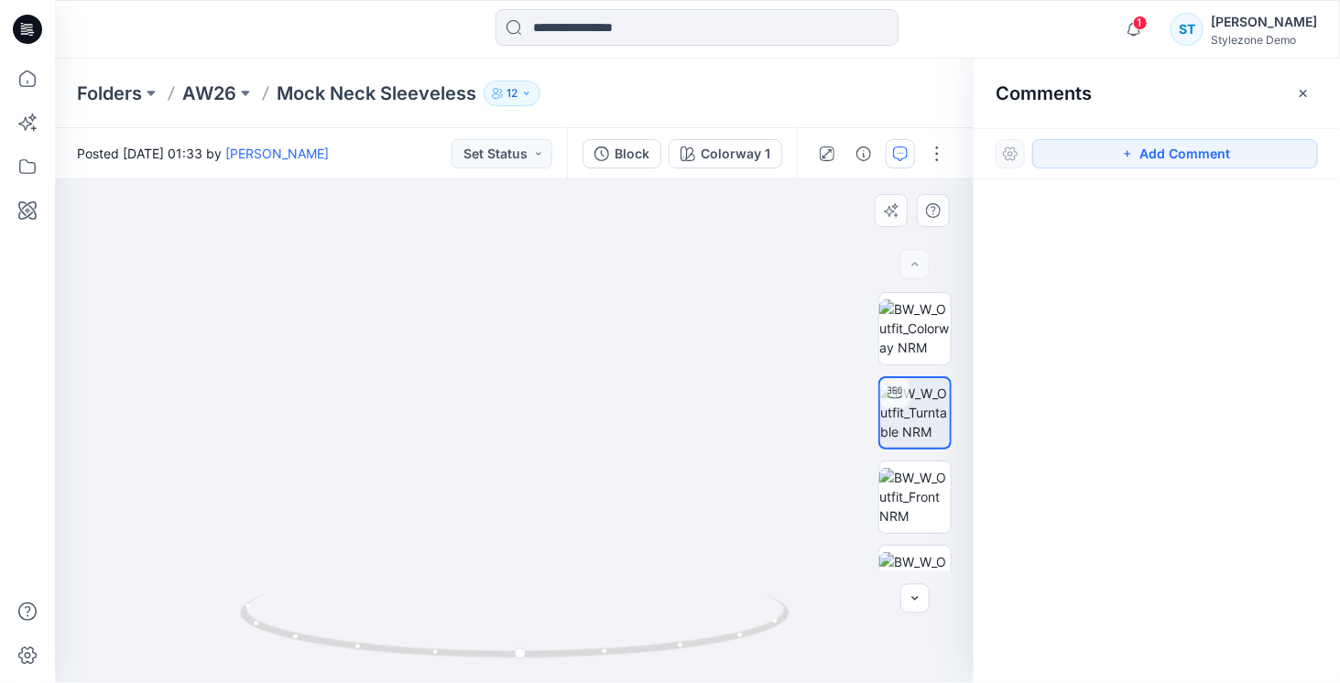
drag, startPoint x: 1124, startPoint y: 157, endPoint x: 678, endPoint y: 280, distance: 462.7
click at [1112, 157] on button "Add Comment" at bounding box center [1175, 153] width 286 height 29
click at [542, 418] on div "1" at bounding box center [514, 431] width 918 height 504
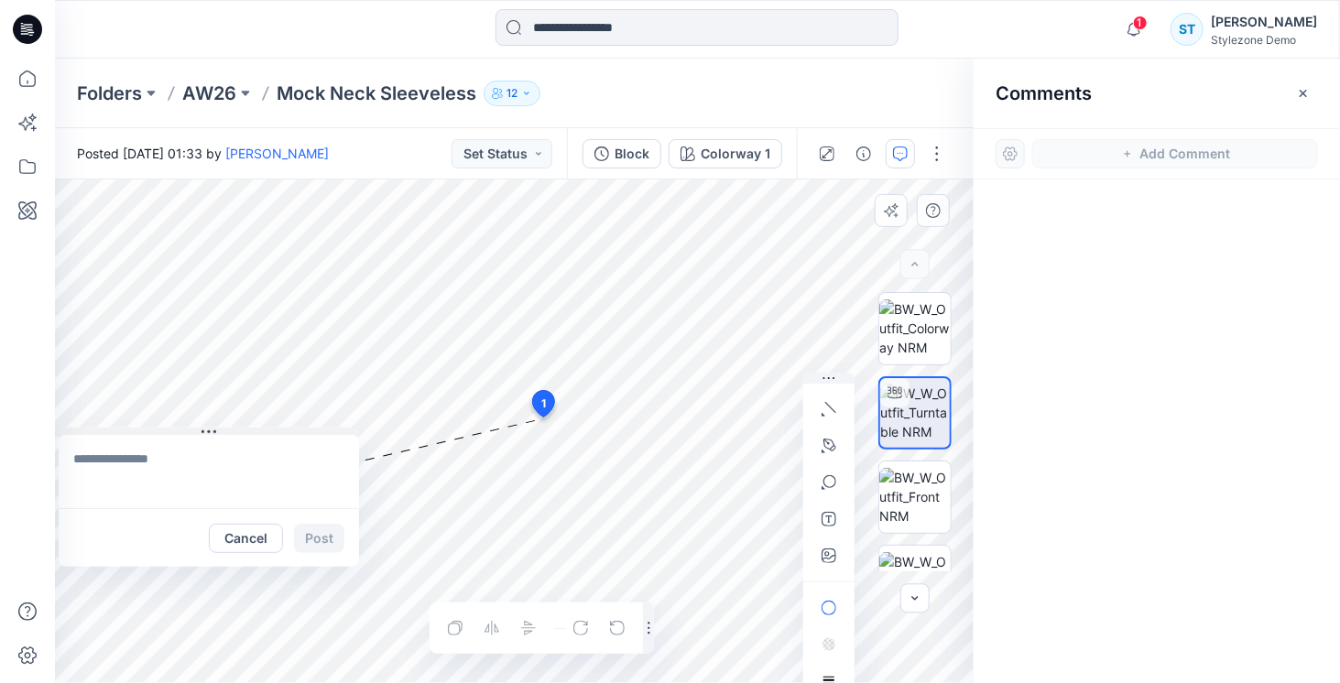
drag, startPoint x: 568, startPoint y: 431, endPoint x: 99, endPoint y: 432, distance: 468.8
click at [99, 432] on button at bounding box center [209, 433] width 300 height 11
click at [125, 473] on textarea at bounding box center [209, 471] width 300 height 73
type textarea "**********"
click at [820, 455] on button "button" at bounding box center [828, 445] width 29 height 29
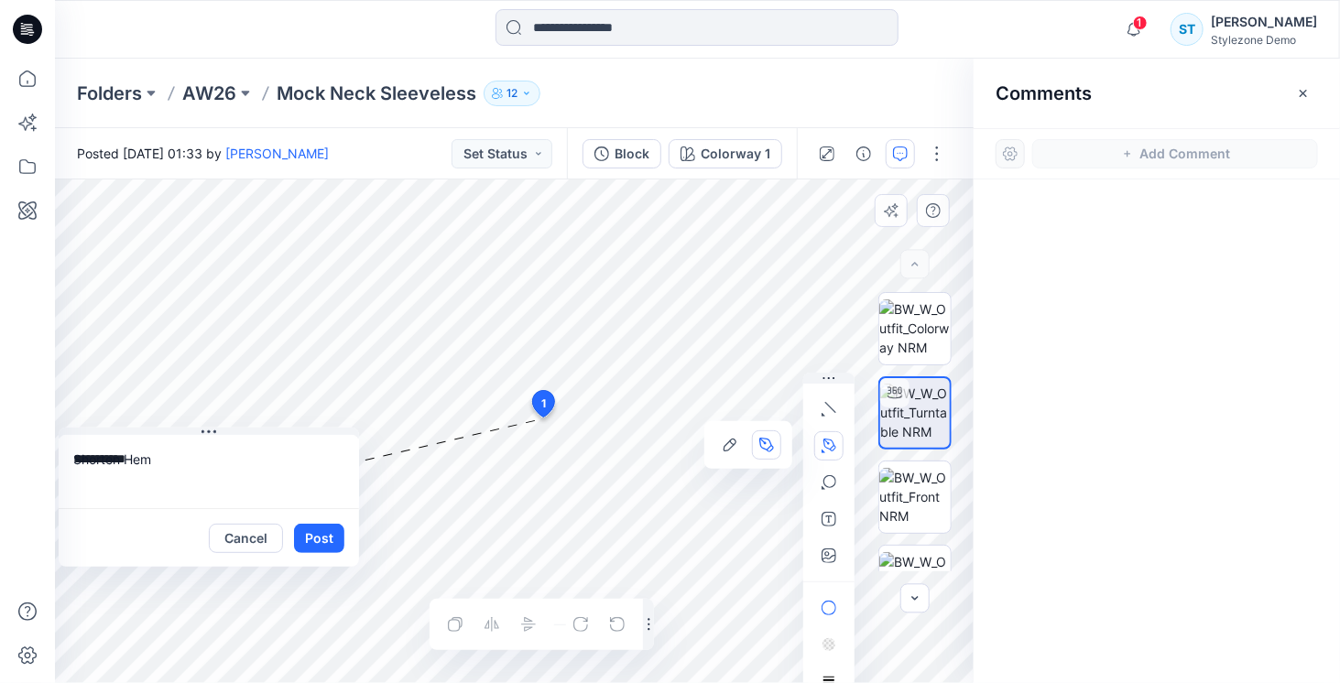
click at [460, 460] on icon "Layer 1" at bounding box center [514, 431] width 918 height 504
click at [569, 459] on icon "Layer 1" at bounding box center [514, 431] width 918 height 504
click at [321, 542] on button "Post" at bounding box center [319, 538] width 50 height 29
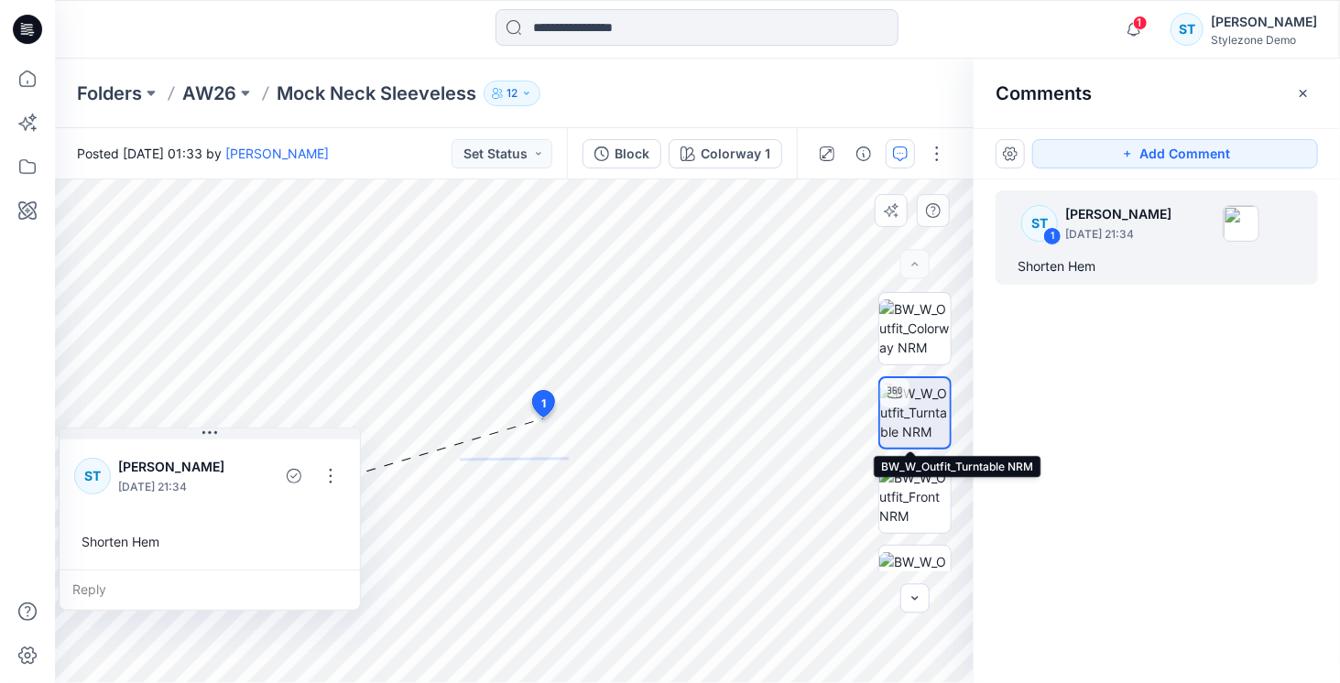
click at [922, 412] on img at bounding box center [915, 413] width 70 height 58
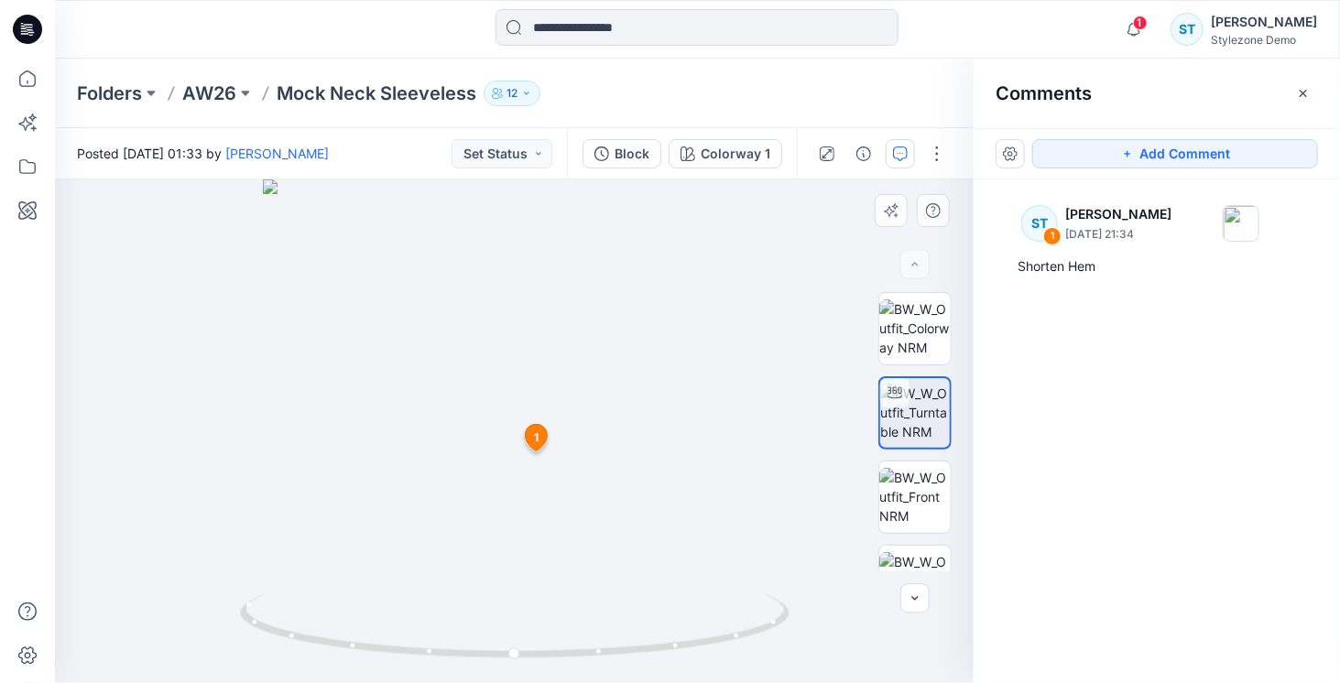
drag, startPoint x: 538, startPoint y: 330, endPoint x: 540, endPoint y: 342, distance: 12.0
drag, startPoint x: 525, startPoint y: 312, endPoint x: 558, endPoint y: 595, distance: 284.8
click at [587, 667] on div at bounding box center [514, 431] width 918 height 504
drag, startPoint x: 595, startPoint y: 402, endPoint x: 547, endPoint y: 542, distance: 148.3
click at [562, 569] on img at bounding box center [543, 357] width 1254 height 652
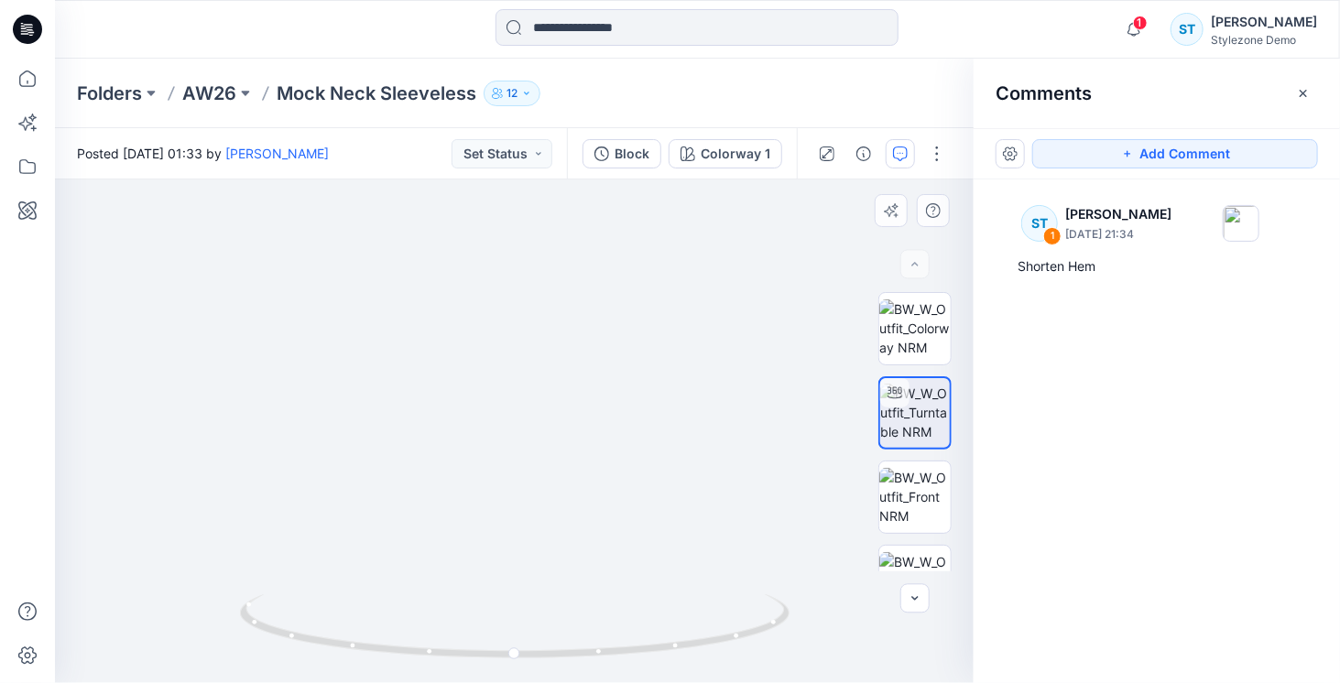
drag, startPoint x: 587, startPoint y: 452, endPoint x: 496, endPoint y: 426, distance: 94.5
click at [1128, 153] on icon "button" at bounding box center [1126, 154] width 6 height 6
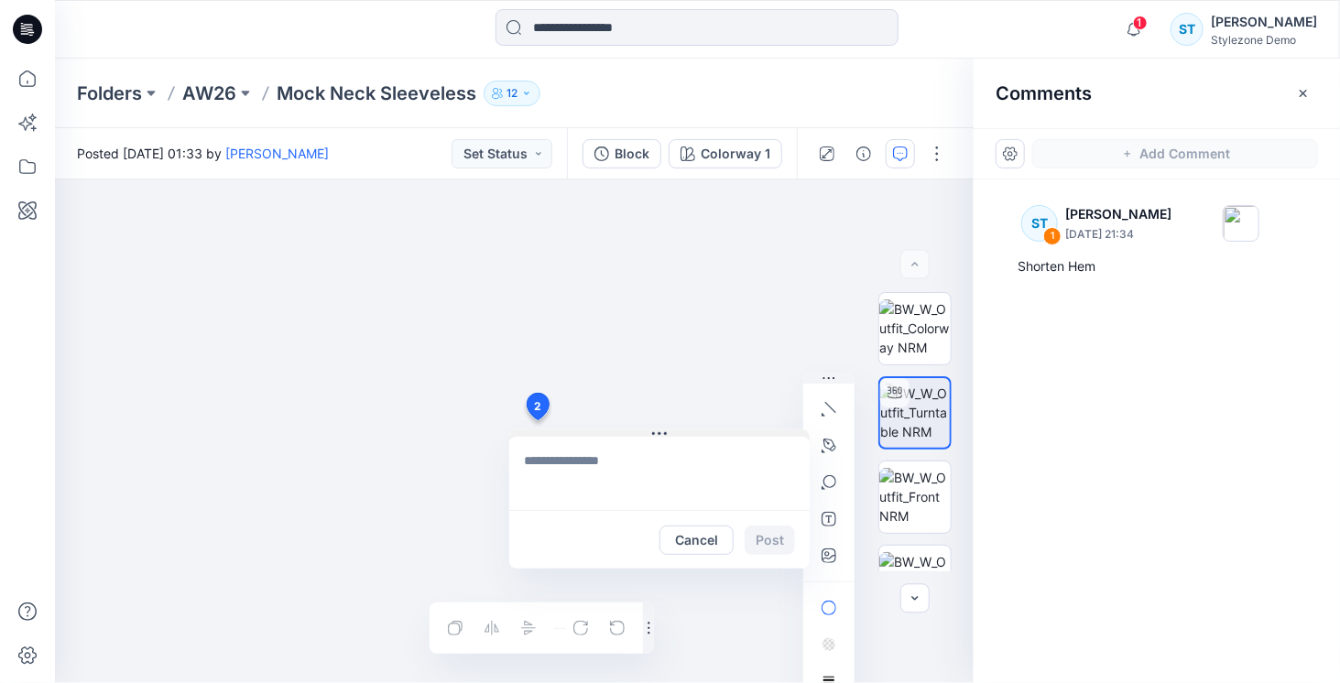
drag, startPoint x: 537, startPoint y: 420, endPoint x: 570, endPoint y: 431, distance: 35.6
click at [537, 420] on div "2 Cancel Post 1 ST [PERSON_NAME] [DATE] 21:34 Shorten Hem Reply Layer 1" at bounding box center [514, 431] width 918 height 504
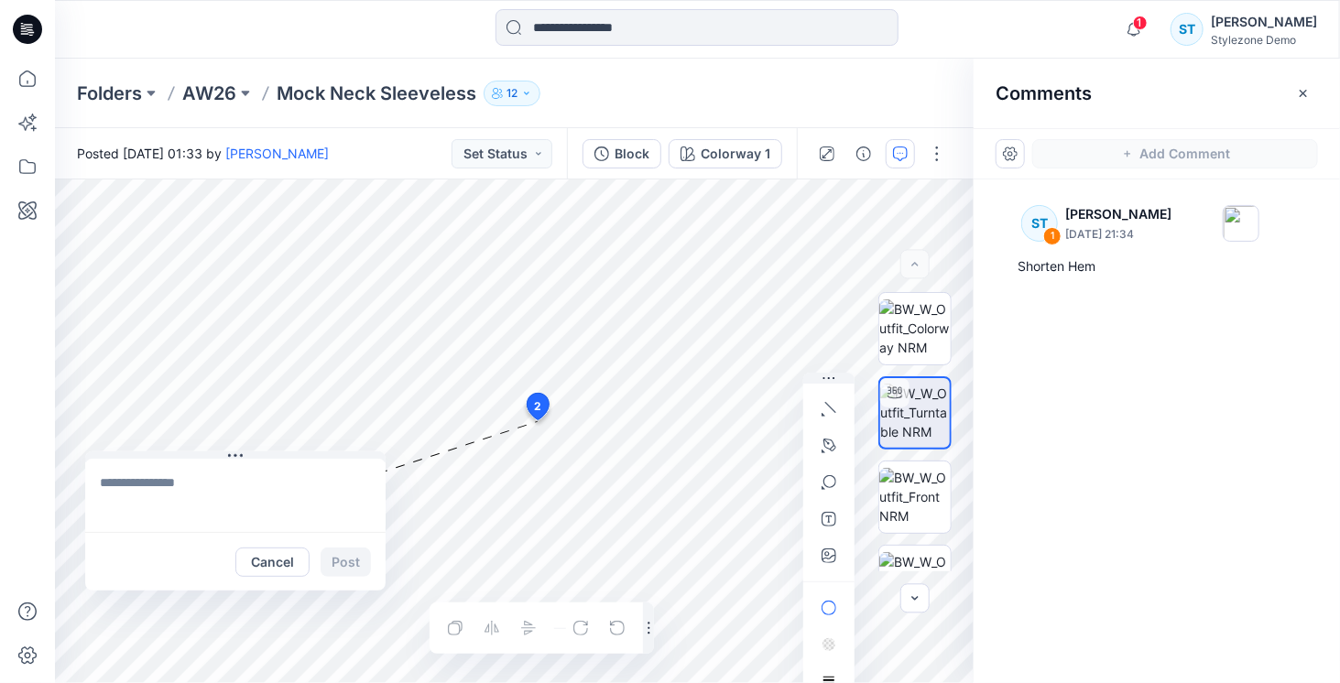
drag, startPoint x: 555, startPoint y: 432, endPoint x: 130, endPoint y: 462, distance: 425.9
click at [131, 454] on button at bounding box center [235, 456] width 300 height 11
click at [139, 495] on textarea at bounding box center [235, 495] width 300 height 73
type textarea "**********"
drag, startPoint x: 825, startPoint y: 449, endPoint x: 649, endPoint y: 420, distance: 178.1
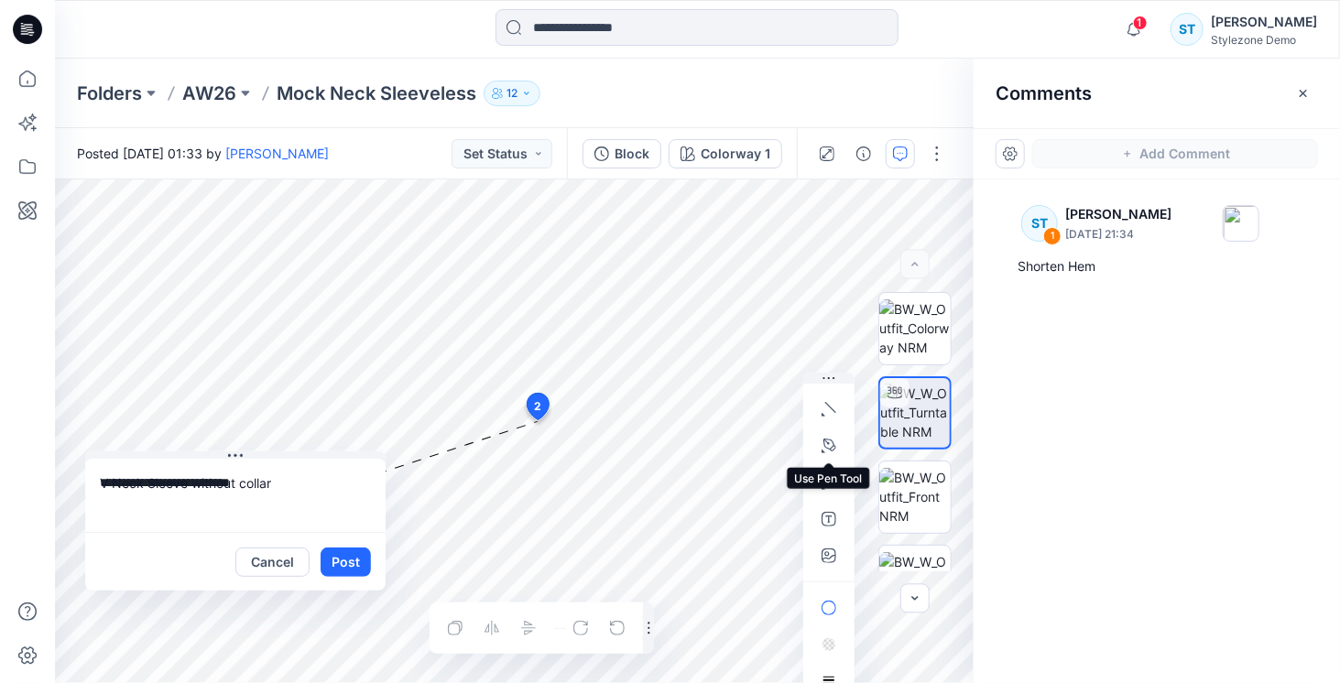
click at [822, 448] on icon "button" at bounding box center [828, 446] width 15 height 15
click at [439, 330] on icon "Layer 1" at bounding box center [514, 431] width 918 height 504
drag, startPoint x: 532, startPoint y: 458, endPoint x: 555, endPoint y: 475, distance: 28.8
click at [555, 475] on icon "Layer 1" at bounding box center [514, 431] width 918 height 504
click at [530, 459] on circle at bounding box center [531, 457] width 9 height 9
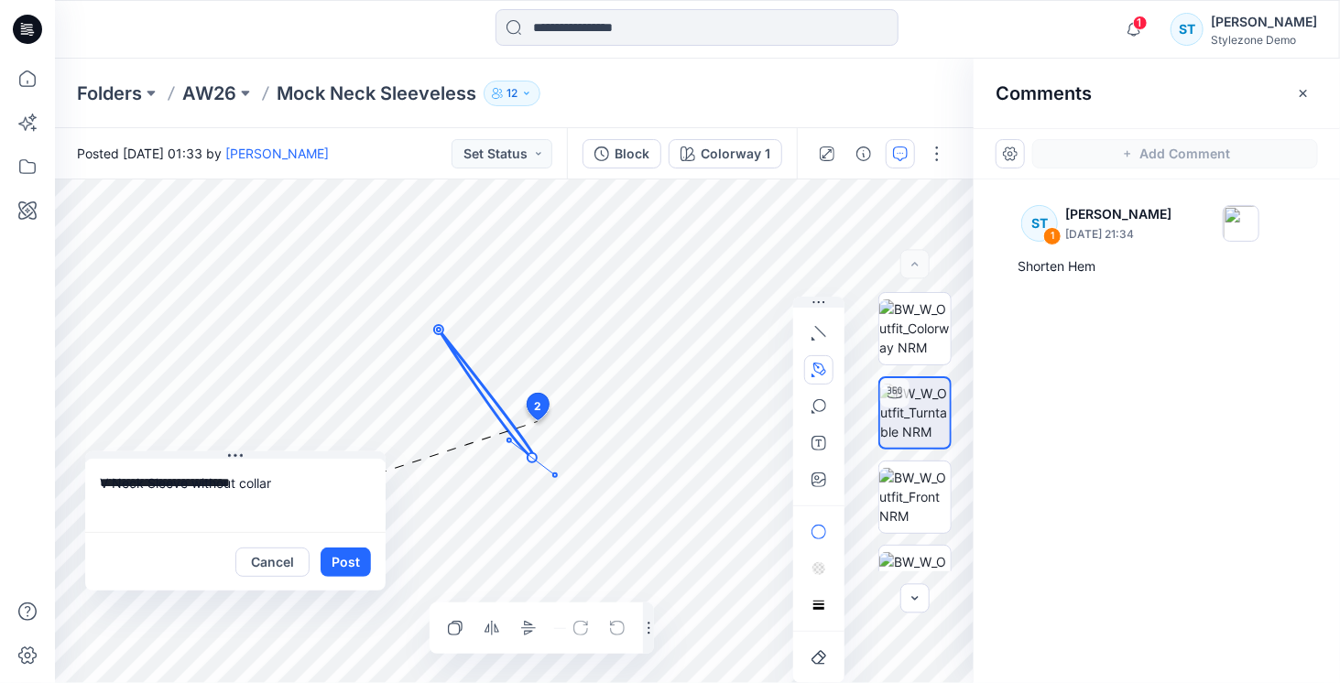
click at [444, 337] on icon at bounding box center [487, 395] width 96 height 130
click at [620, 633] on icon "button" at bounding box center [617, 628] width 15 height 15
click at [620, 633] on div at bounding box center [599, 627] width 66 height 29
click at [527, 450] on icon at bounding box center [487, 395] width 96 height 130
click at [439, 331] on icon "Layer 1" at bounding box center [514, 431] width 918 height 504
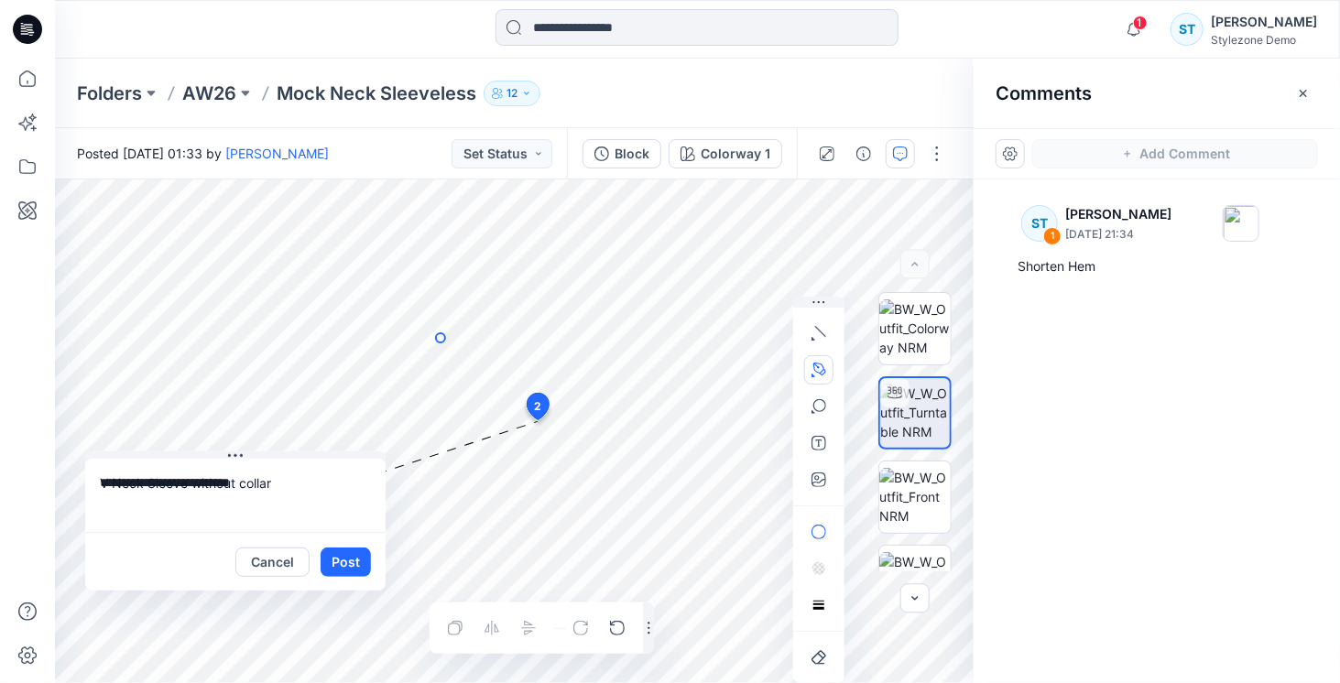
click at [440, 338] on icon "Layer 1" at bounding box center [514, 431] width 918 height 504
drag, startPoint x: 533, startPoint y: 466, endPoint x: 565, endPoint y: 497, distance: 44.7
click at [565, 497] on icon "Layer 1" at bounding box center [514, 431] width 918 height 504
click at [436, 331] on circle at bounding box center [436, 331] width 9 height 9
click at [492, 417] on icon at bounding box center [485, 398] width 96 height 135
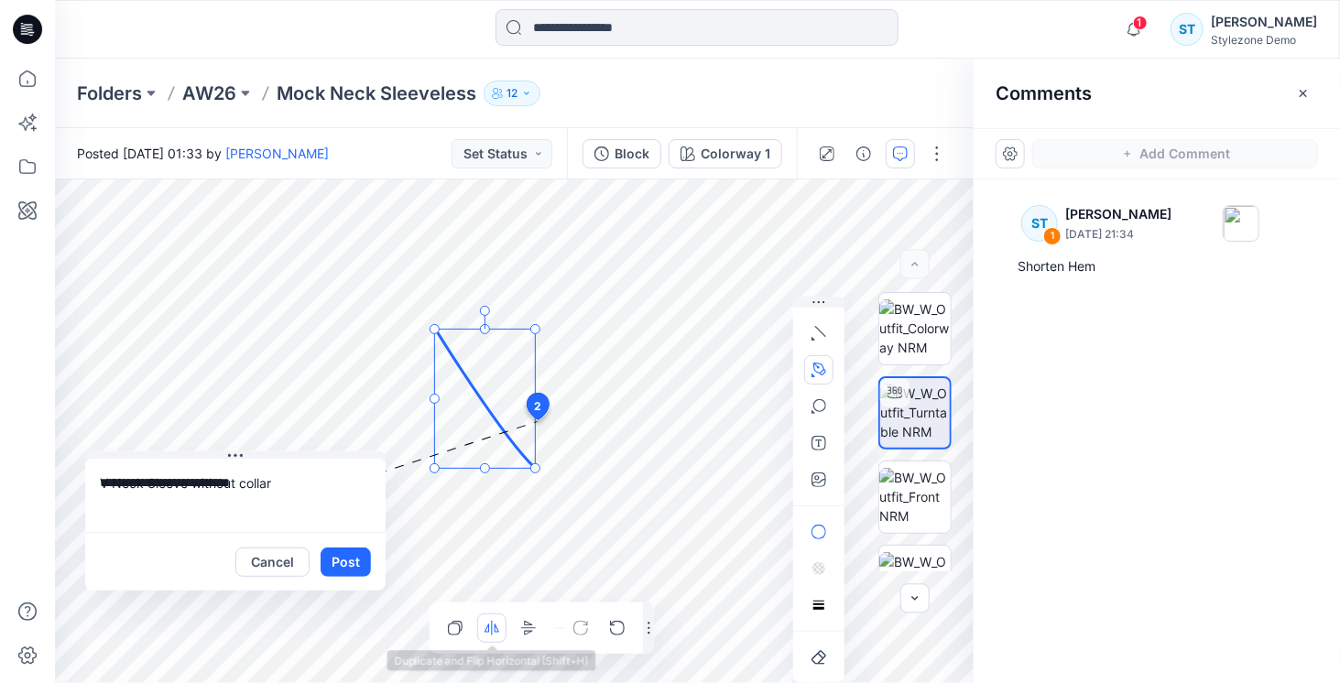
click at [494, 633] on icon "button" at bounding box center [491, 628] width 15 height 15
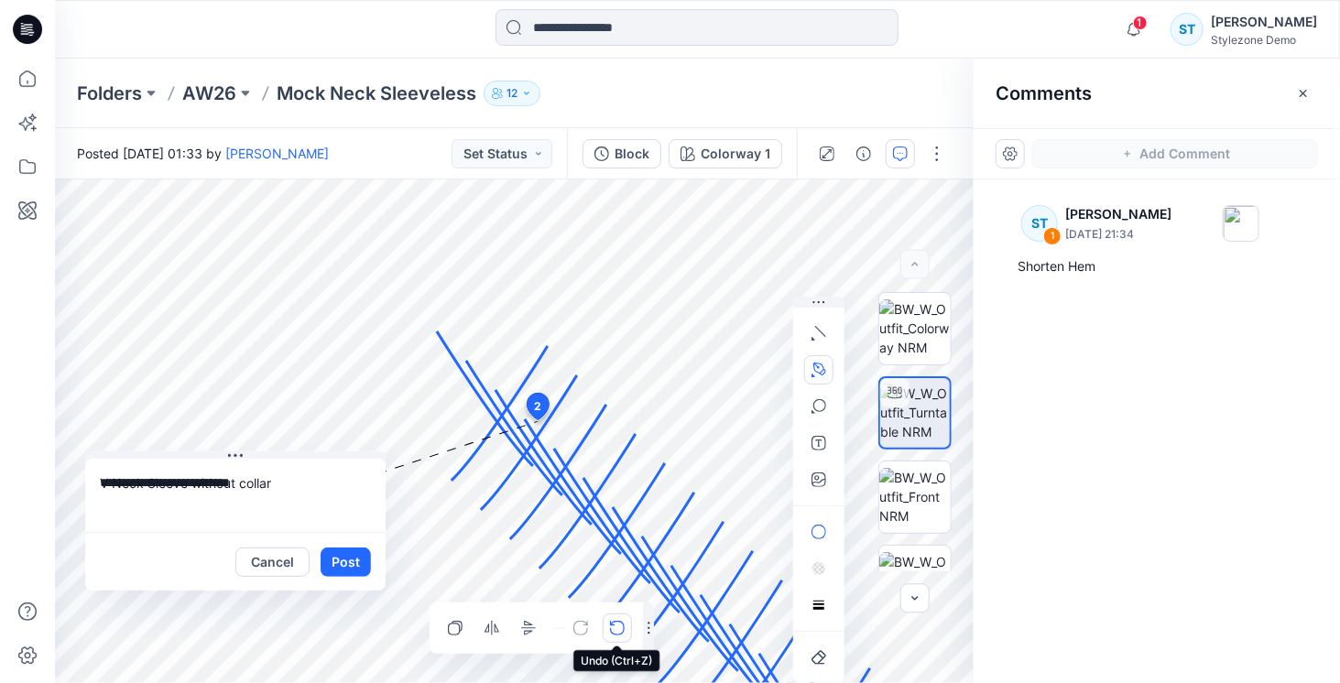
click at [622, 635] on icon "button" at bounding box center [617, 628] width 15 height 15
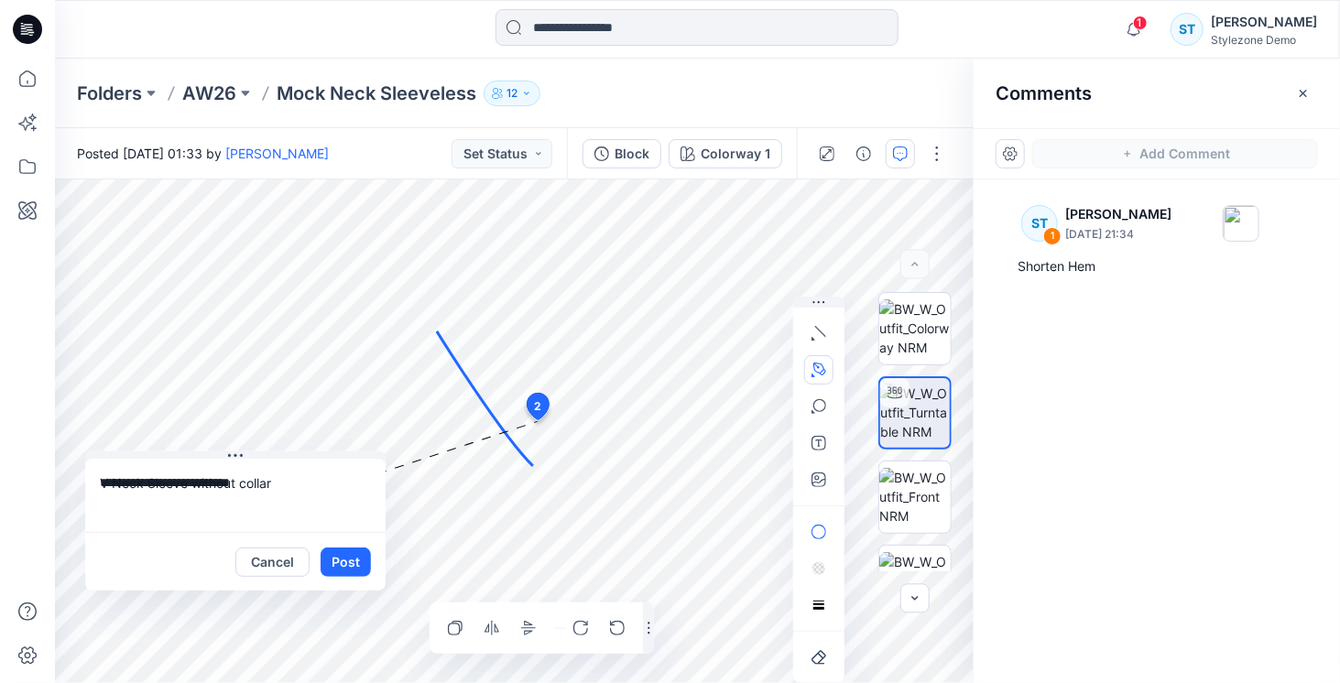
click at [473, 389] on icon at bounding box center [485, 398] width 96 height 135
click at [454, 631] on icon "button" at bounding box center [455, 628] width 15 height 15
drag, startPoint x: 527, startPoint y: 454, endPoint x: 639, endPoint y: 500, distance: 120.7
click at [548, 481] on icon at bounding box center [499, 413] width 96 height 135
drag, startPoint x: 559, startPoint y: 468, endPoint x: 570, endPoint y: 475, distance: 13.2
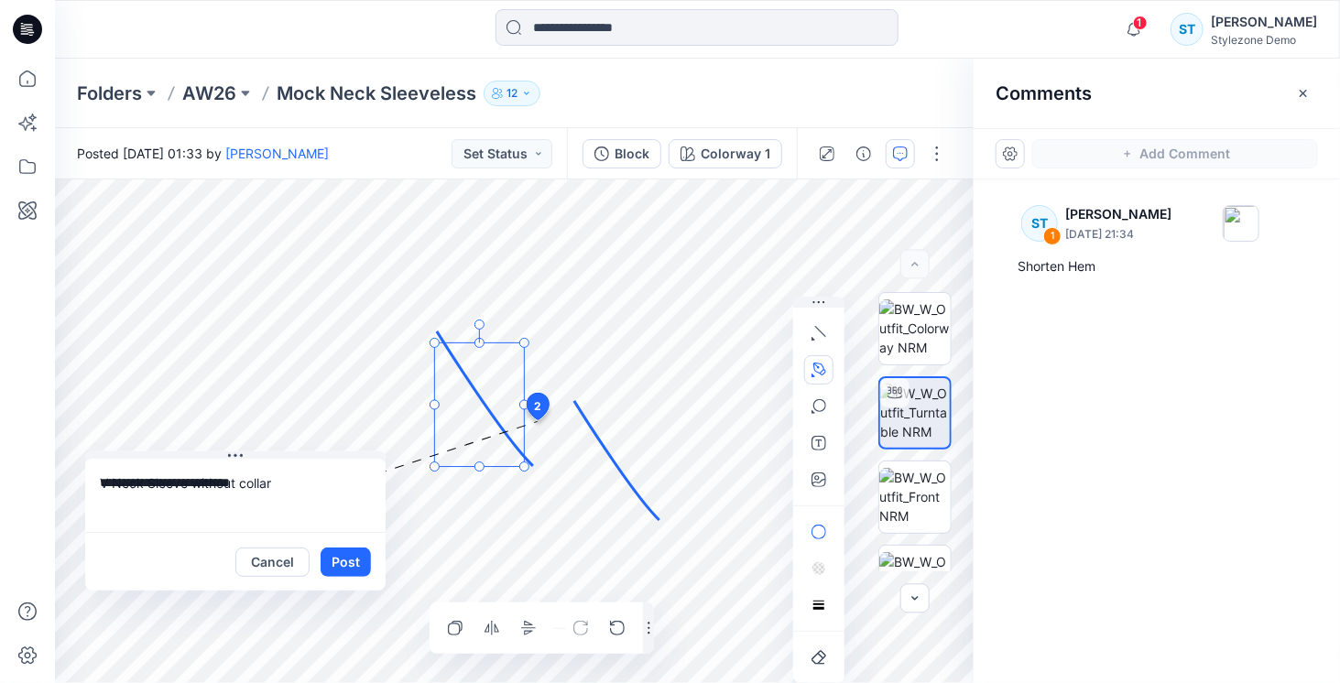
drag, startPoint x: 619, startPoint y: 470, endPoint x: 482, endPoint y: 414, distance: 148.3
click at [574, 414] on icon at bounding box center [616, 460] width 85 height 119
drag, startPoint x: 432, startPoint y: 478, endPoint x: 431, endPoint y: 505, distance: 26.6
drag, startPoint x: 430, startPoint y: 342, endPoint x: 424, endPoint y: 373, distance: 31.8
click at [463, 396] on icon at bounding box center [477, 408] width 103 height 145
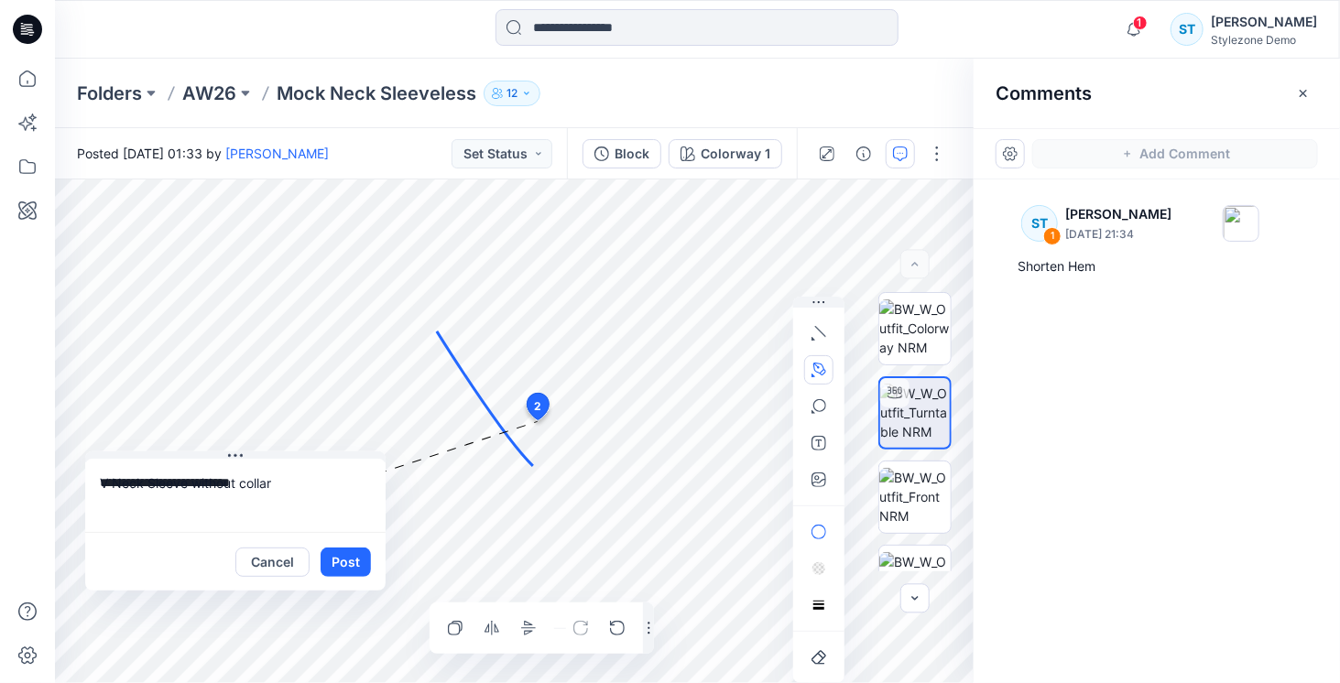
click at [634, 332] on icon "Layer 1" at bounding box center [514, 431] width 918 height 504
click at [565, 457] on icon "Layer 1" at bounding box center [514, 431] width 918 height 504
click at [634, 332] on icon "Layer 1" at bounding box center [514, 431] width 918 height 504
click at [635, 331] on icon "Layer 1" at bounding box center [514, 431] width 918 height 504
drag, startPoint x: 537, startPoint y: 467, endPoint x: 492, endPoint y: 494, distance: 52.1
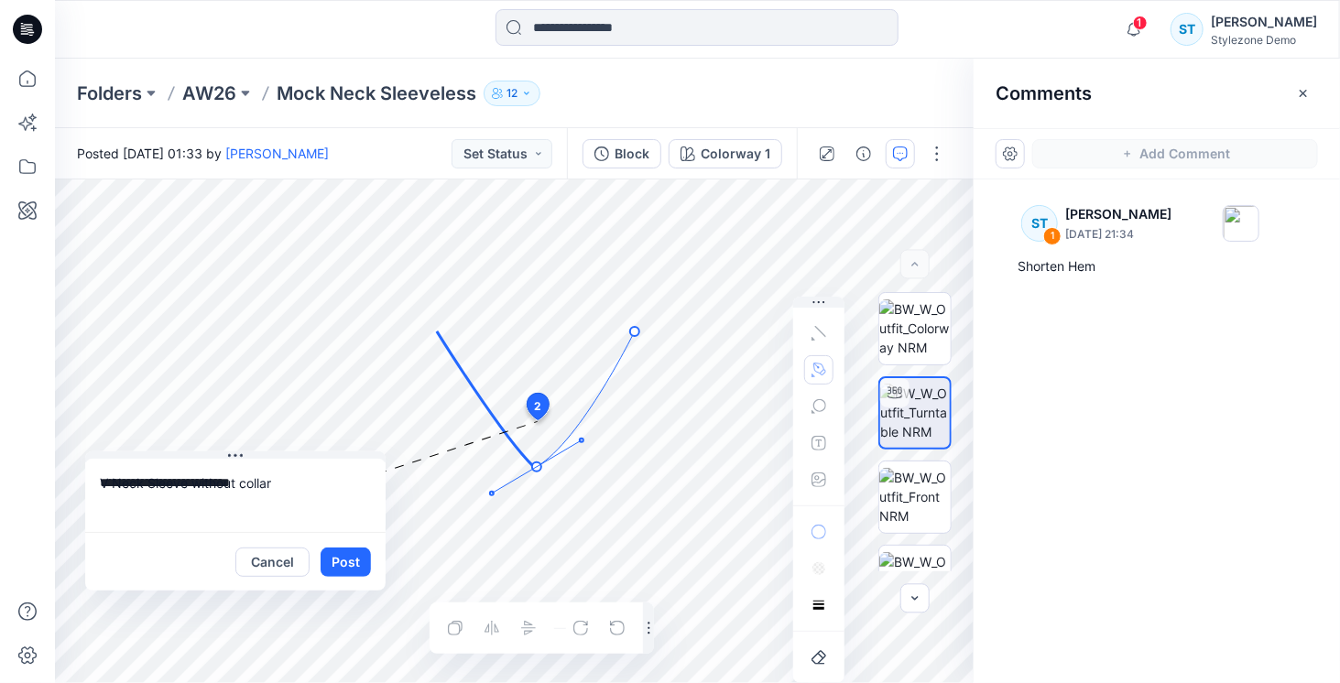
click at [492, 494] on icon "Layer 1" at bounding box center [514, 431] width 918 height 504
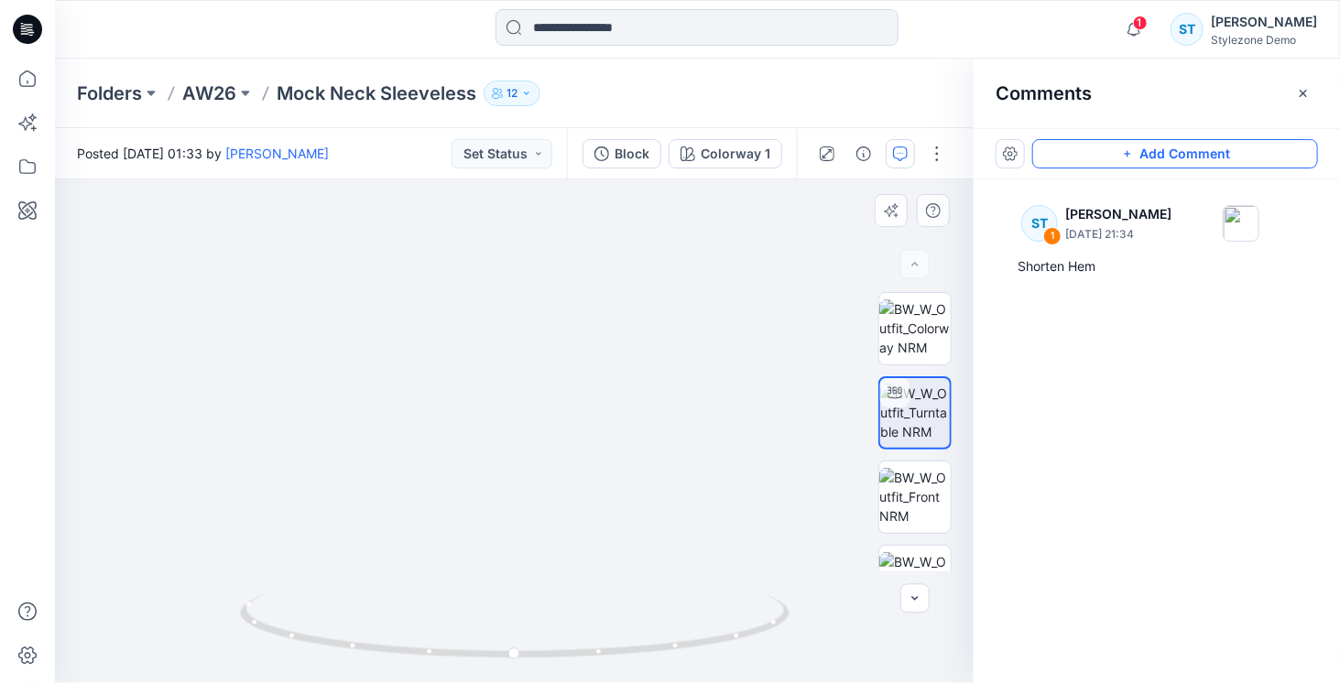
drag, startPoint x: 520, startPoint y: 399, endPoint x: 531, endPoint y: 555, distance: 156.0
drag, startPoint x: 543, startPoint y: 353, endPoint x: 537, endPoint y: 433, distance: 80.8
drag, startPoint x: 1148, startPoint y: 150, endPoint x: 603, endPoint y: 290, distance: 562.5
click at [1134, 152] on button "Add Comment" at bounding box center [1175, 153] width 286 height 29
click at [482, 475] on div "2 1 ST [PERSON_NAME] [DATE] 21:34 Shorten Hem Reply" at bounding box center [514, 431] width 918 height 504
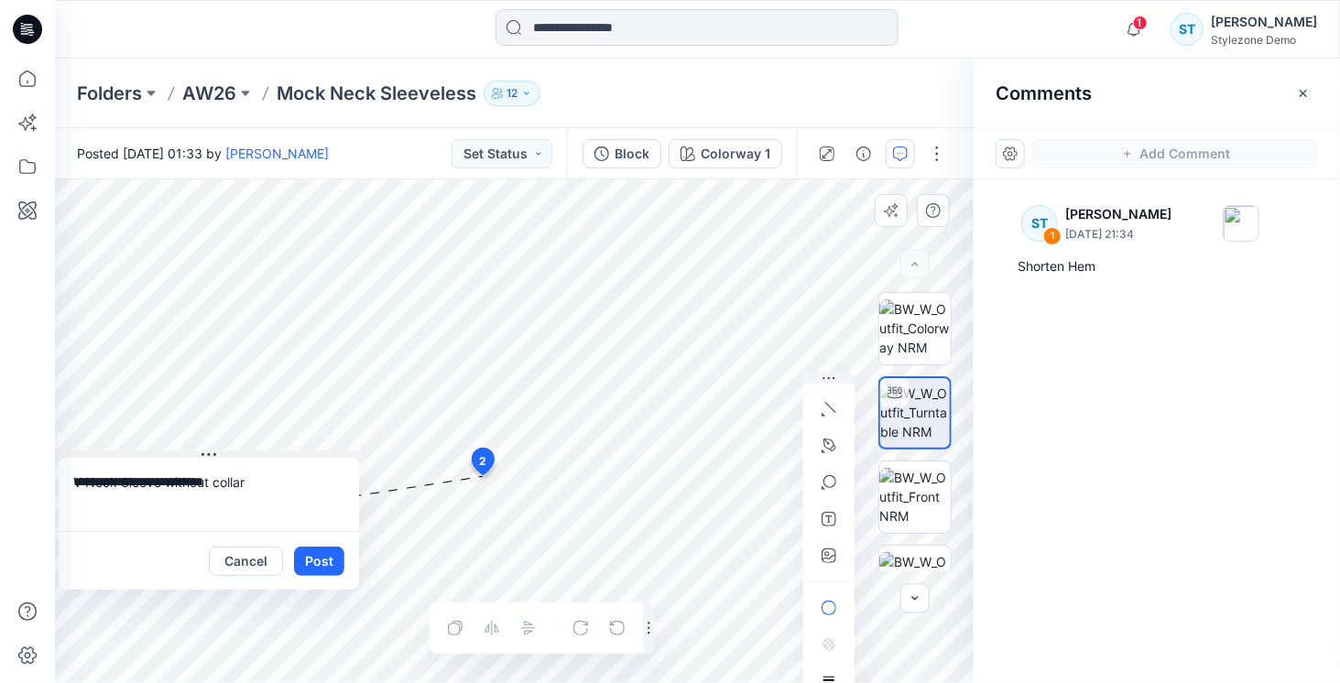
drag, startPoint x: 451, startPoint y: 487, endPoint x: 106, endPoint y: 454, distance: 346.8
click at [106, 454] on button at bounding box center [209, 455] width 300 height 11
drag, startPoint x: 822, startPoint y: 439, endPoint x: 803, endPoint y: 437, distance: 19.4
click at [820, 439] on button "button" at bounding box center [828, 445] width 29 height 29
click at [454, 376] on icon "Layer 1" at bounding box center [514, 431] width 918 height 504
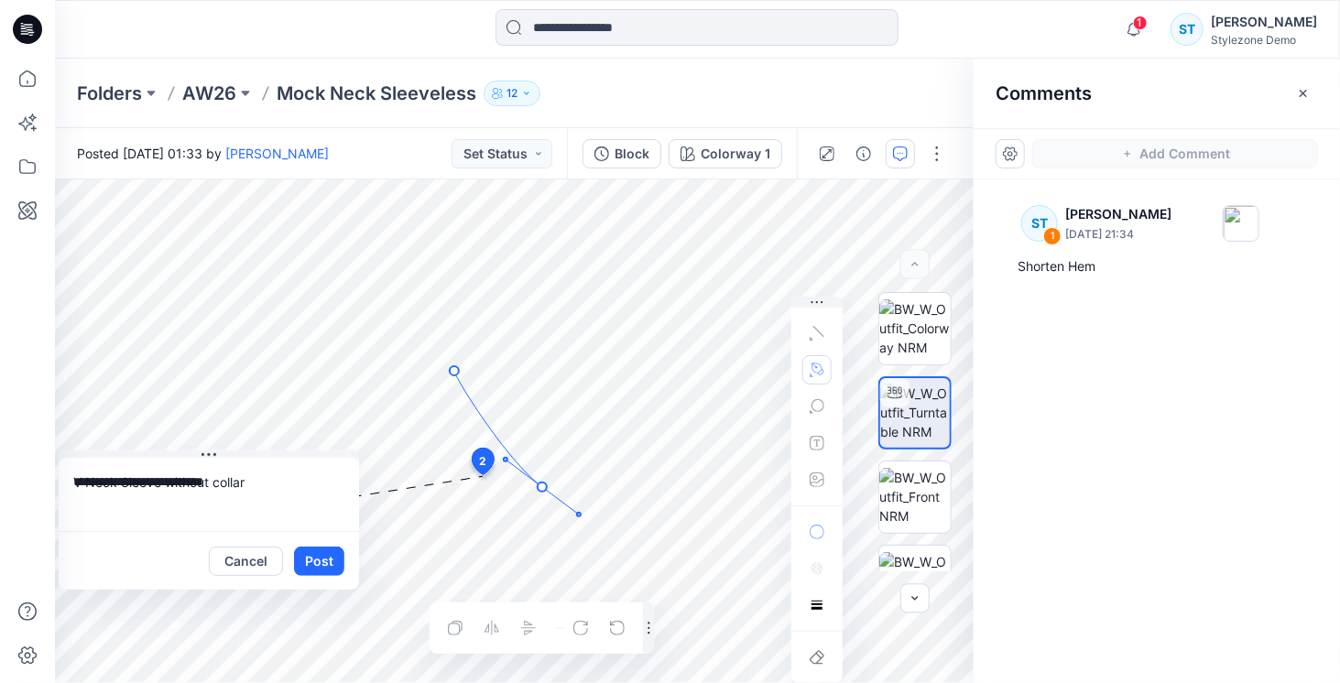
drag, startPoint x: 542, startPoint y: 487, endPoint x: 579, endPoint y: 515, distance: 45.8
click at [579, 515] on icon "Layer 1" at bounding box center [514, 431] width 918 height 504
click at [634, 370] on icon "Layer 1" at bounding box center [514, 431] width 918 height 504
click at [635, 374] on icon "Layer 1" at bounding box center [514, 431] width 918 height 504
drag, startPoint x: 547, startPoint y: 487, endPoint x: 497, endPoint y: 514, distance: 56.1
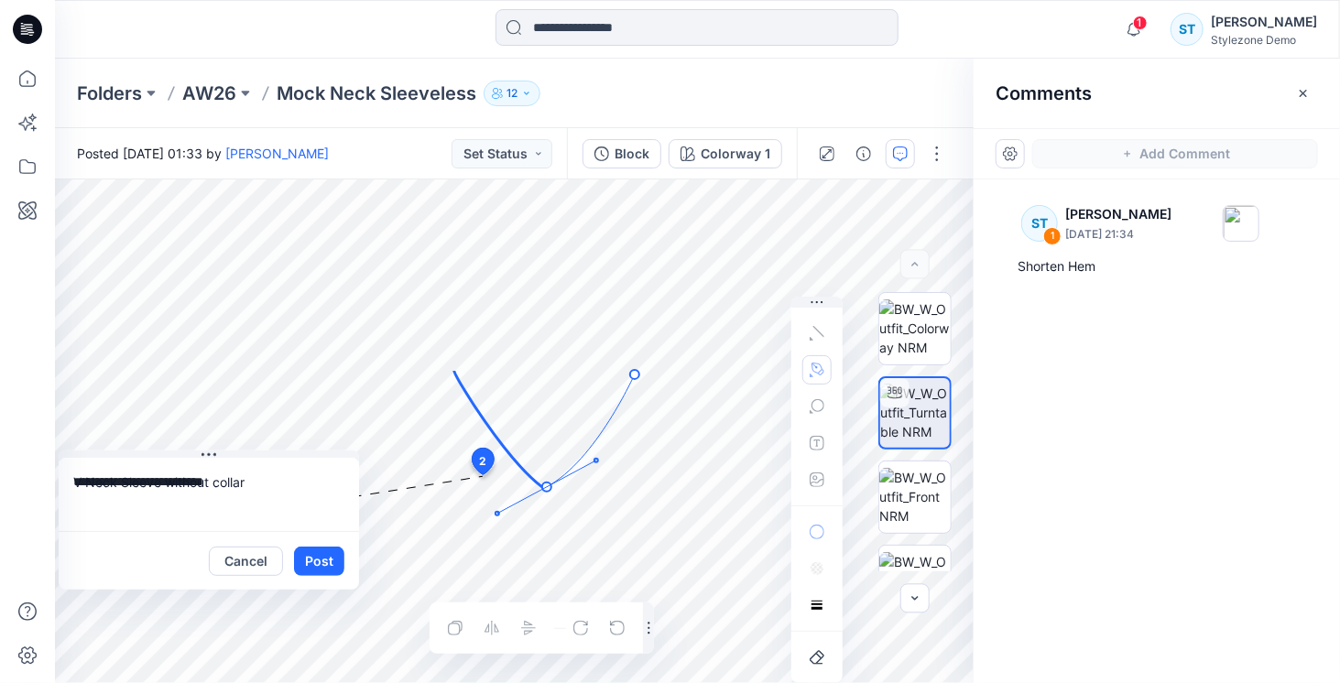
click at [497, 514] on icon "Layer 1" at bounding box center [514, 431] width 918 height 504
drag, startPoint x: 634, startPoint y: 374, endPoint x: 628, endPoint y: 388, distance: 15.6
click at [628, 388] on circle at bounding box center [629, 389] width 4 height 4
click at [636, 371] on circle at bounding box center [635, 371] width 9 height 9
click at [547, 487] on circle at bounding box center [545, 487] width 9 height 9
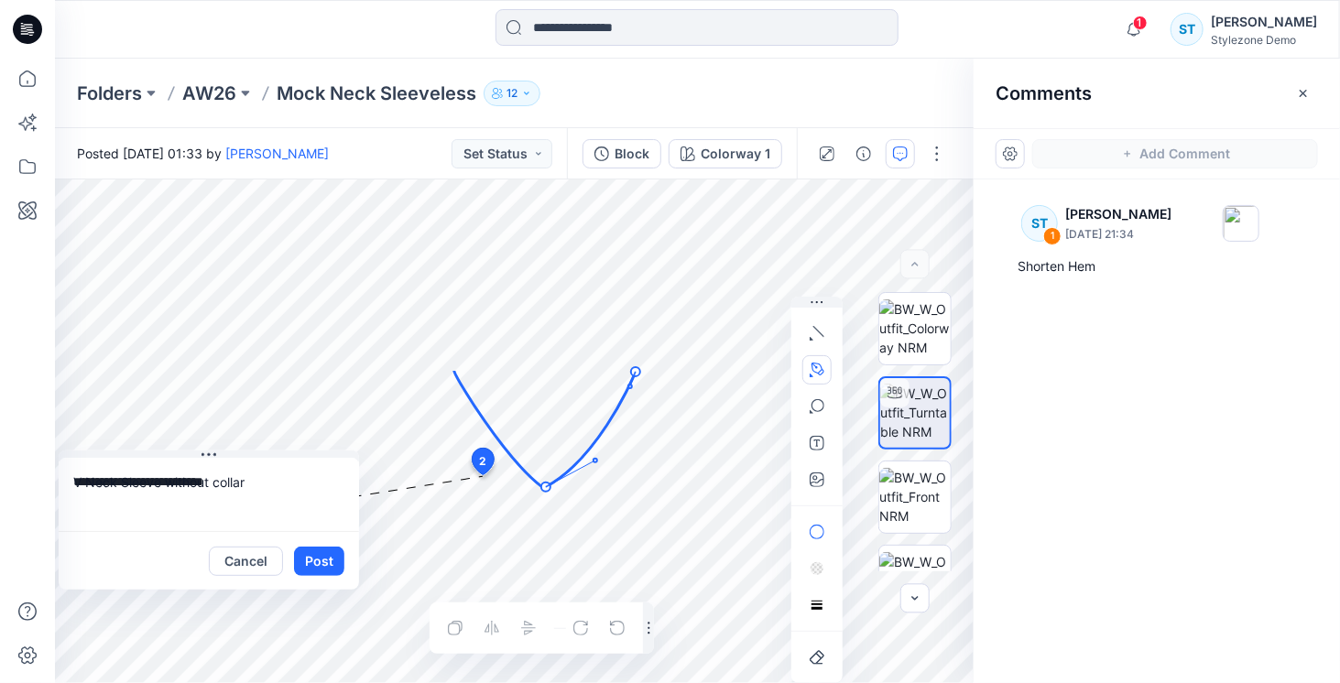
click at [538, 484] on icon at bounding box center [498, 429] width 88 height 116
click at [520, 466] on icon at bounding box center [498, 429] width 88 height 116
click at [579, 515] on icon "Layer 1" at bounding box center [514, 431] width 918 height 504
click at [321, 559] on button "Post" at bounding box center [319, 561] width 50 height 29
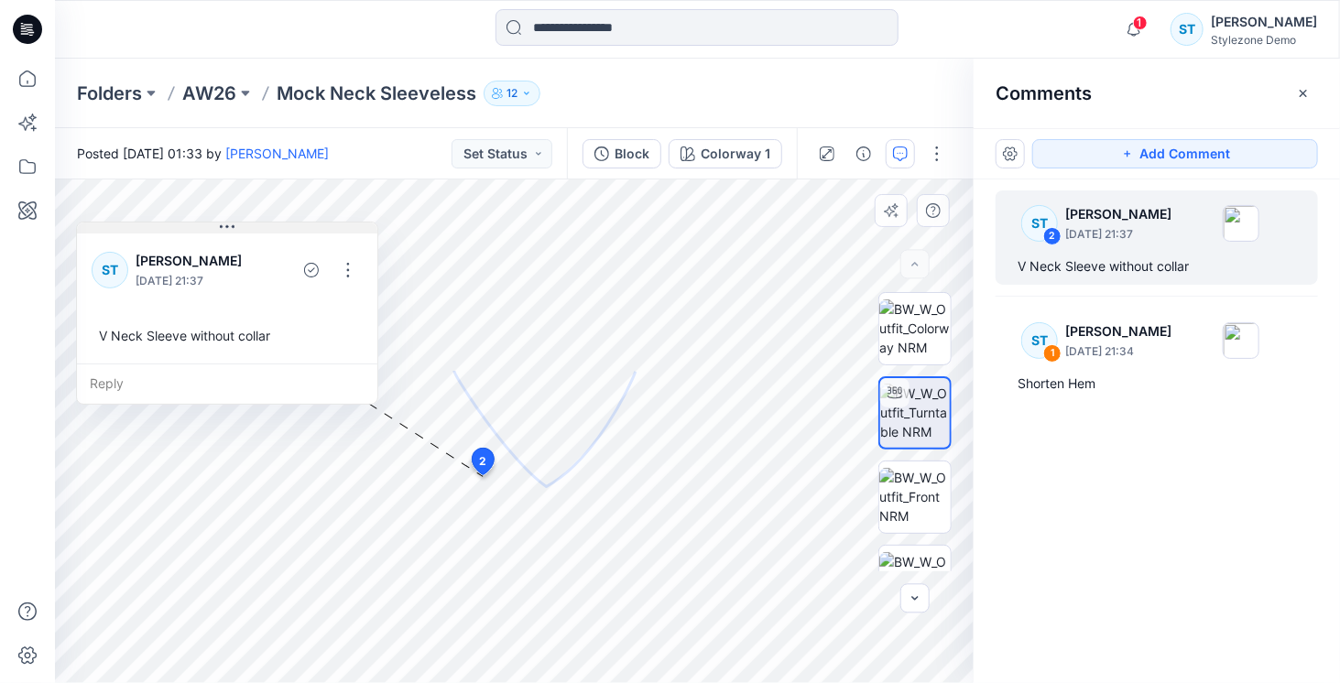
drag, startPoint x: 245, startPoint y: 456, endPoint x: 263, endPoint y: 227, distance: 229.6
click at [263, 227] on button at bounding box center [227, 227] width 300 height 11
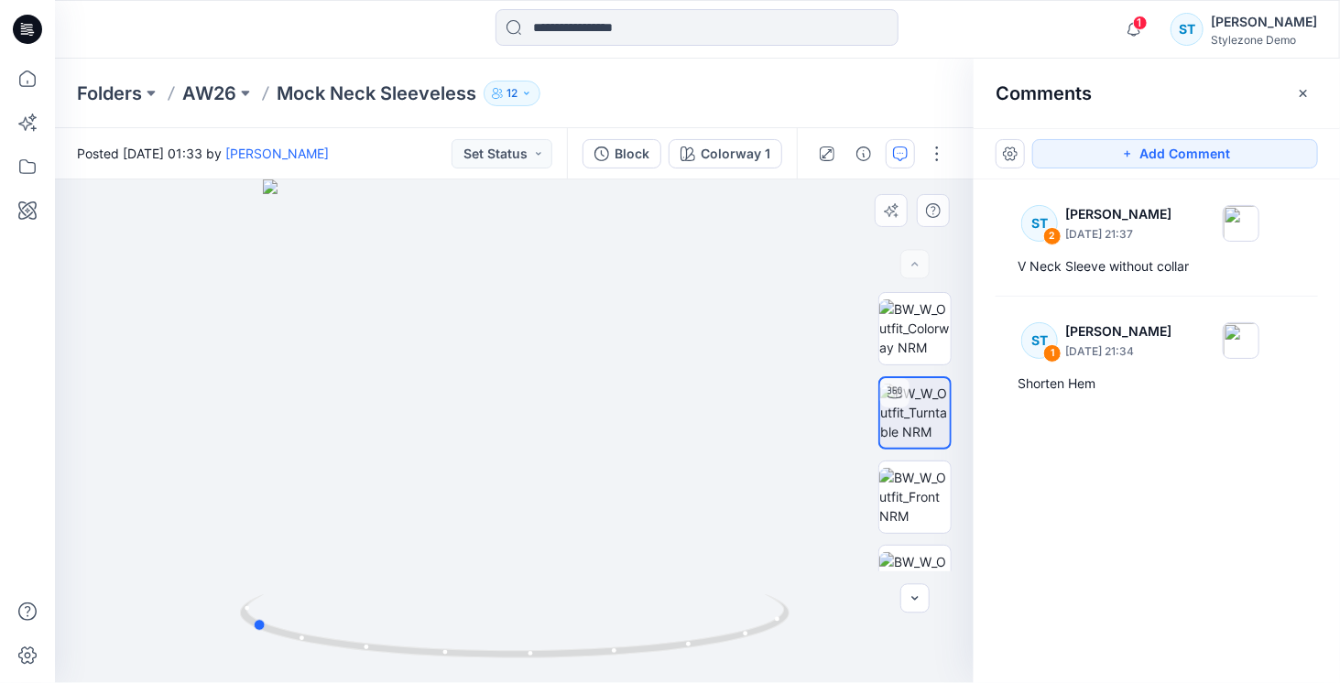
drag, startPoint x: 527, startPoint y: 659, endPoint x: 813, endPoint y: 623, distance: 288.0
click at [813, 623] on div at bounding box center [514, 431] width 918 height 504
drag, startPoint x: 514, startPoint y: 418, endPoint x: 507, endPoint y: 625, distance: 207.0
click at [1157, 150] on button "Add Comment" at bounding box center [1175, 153] width 286 height 29
click at [475, 402] on div "3" at bounding box center [514, 431] width 918 height 504
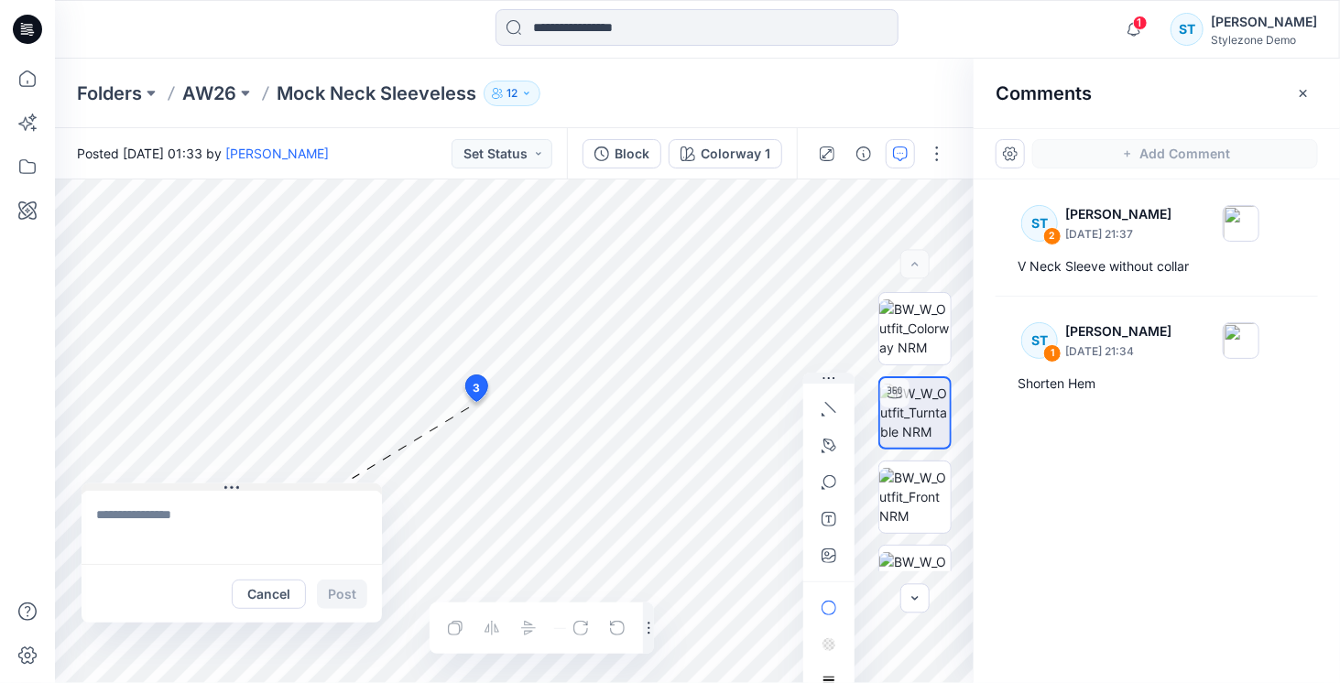
drag, startPoint x: 505, startPoint y: 414, endPoint x: 139, endPoint y: 486, distance: 373.3
click at [139, 486] on button at bounding box center [231, 488] width 300 height 11
click at [148, 514] on textarea at bounding box center [231, 527] width 300 height 73
type textarea "**********"
click at [831, 440] on icon "button" at bounding box center [829, 445] width 13 height 13
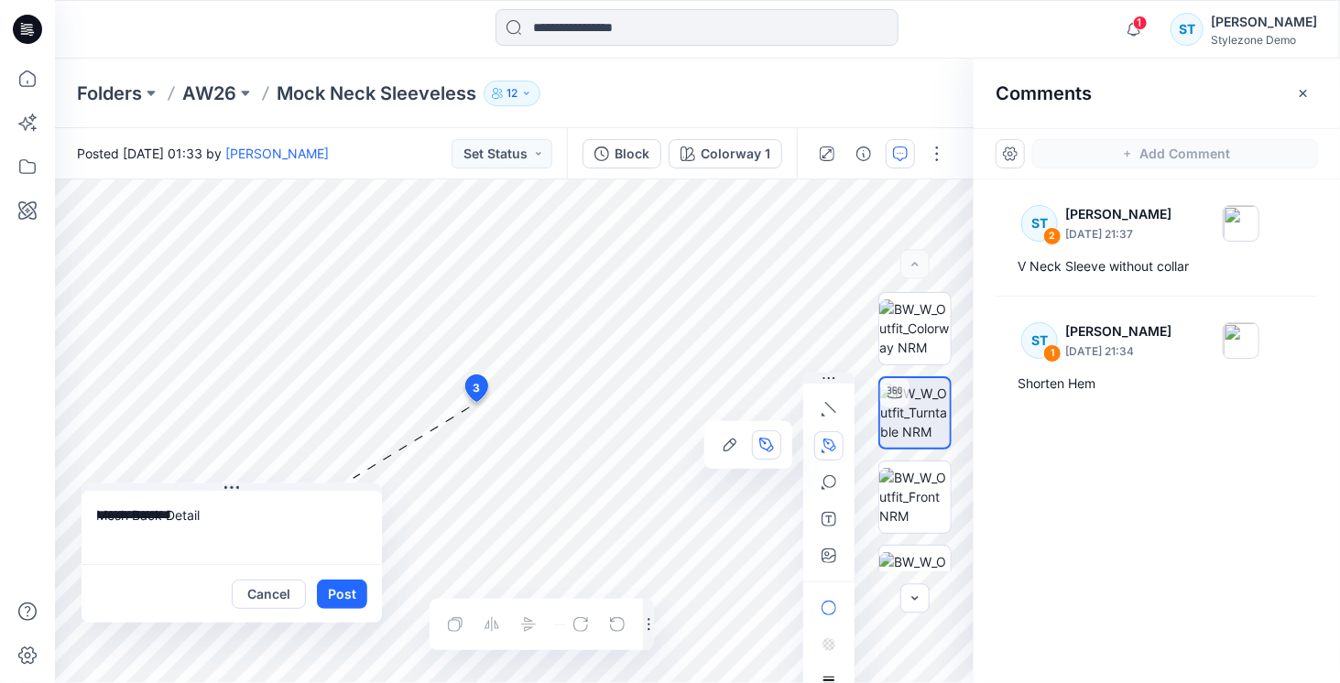
drag, startPoint x: 396, startPoint y: 415, endPoint x: 461, endPoint y: 413, distance: 65.0
click at [407, 415] on icon "Layer 1" at bounding box center [514, 431] width 918 height 504
drag, startPoint x: 629, startPoint y: 414, endPoint x: 782, endPoint y: 455, distance: 158.4
click at [782, 455] on icon "Layer 1" at bounding box center [514, 431] width 918 height 504
click at [347, 597] on button "Post" at bounding box center [342, 594] width 50 height 29
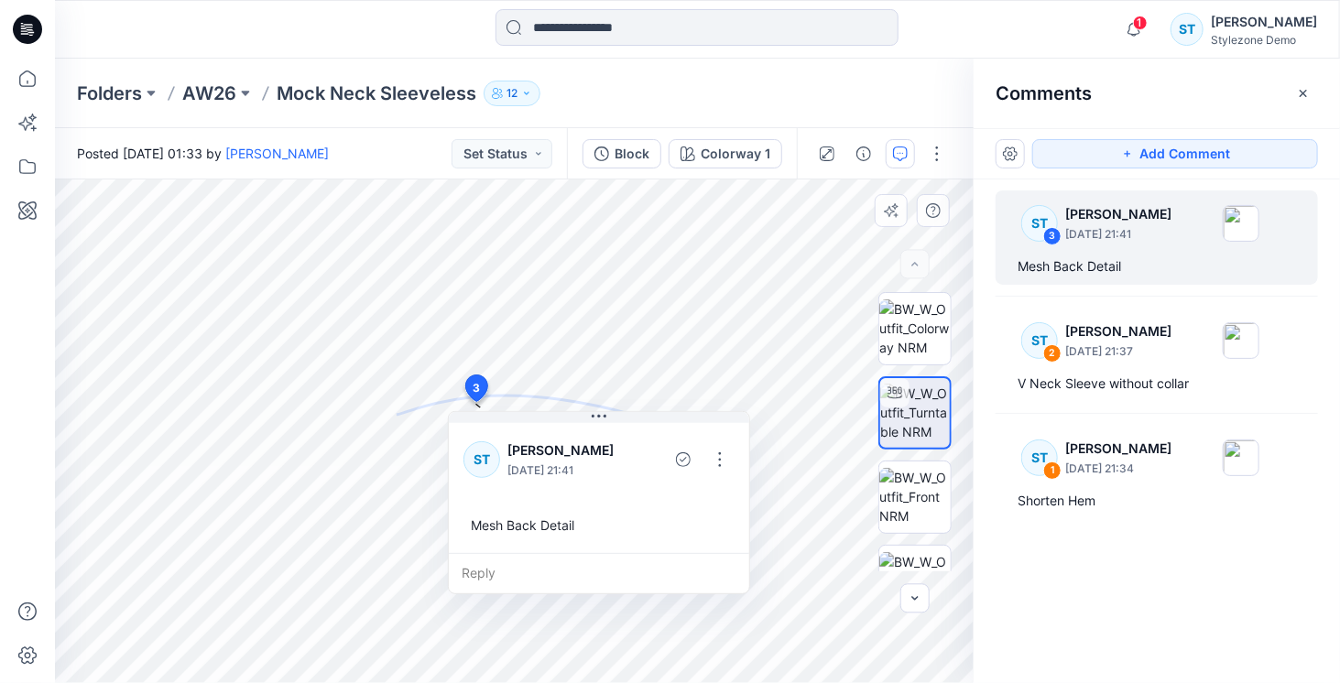
click at [489, 370] on div "4 3 ST [PERSON_NAME] [DATE] 21:41 Mesh Back Detail Reply Layer 1" at bounding box center [514, 431] width 918 height 504
click at [480, 385] on icon at bounding box center [477, 388] width 22 height 27
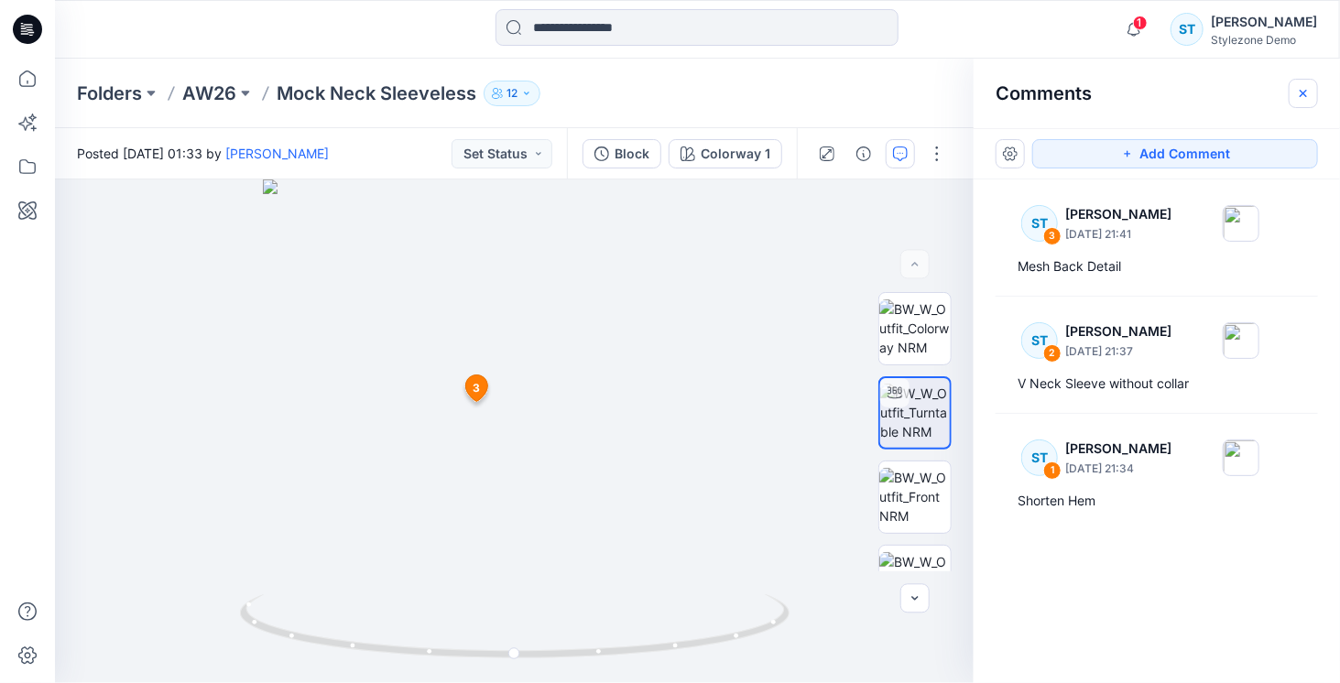
click at [1304, 97] on icon "button" at bounding box center [1303, 93] width 15 height 15
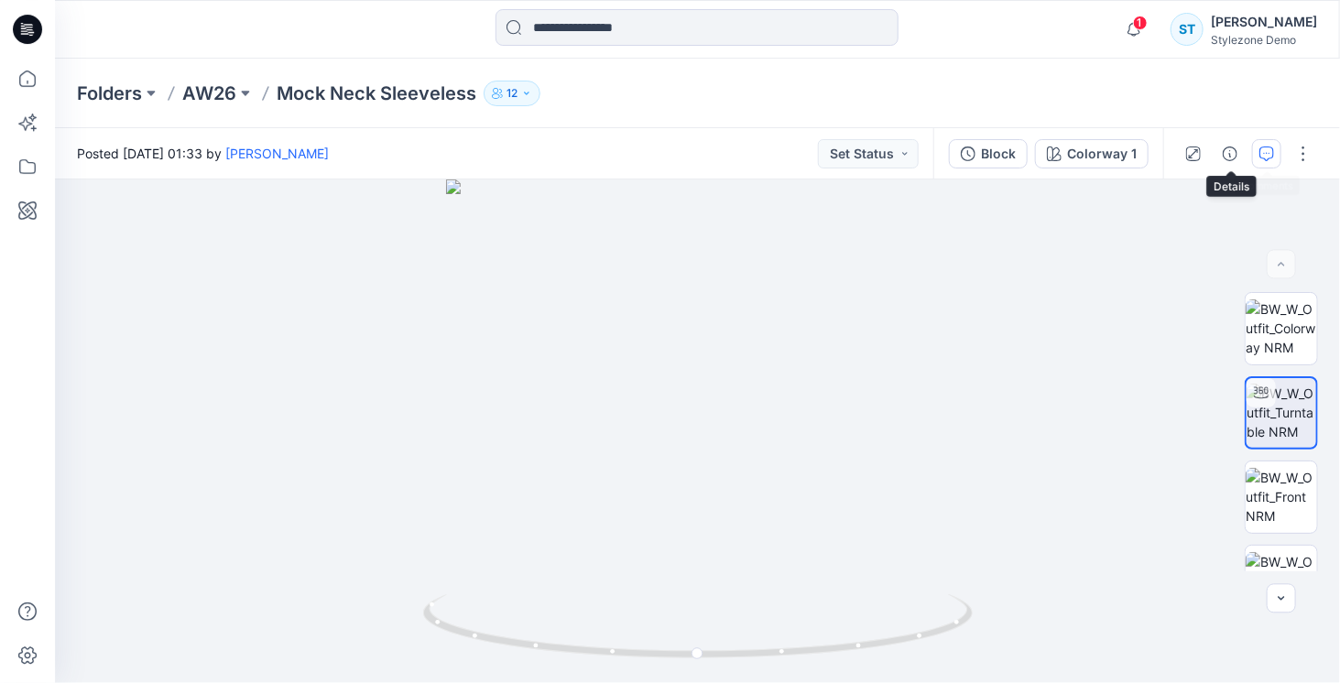
click at [1267, 152] on icon "button" at bounding box center [1266, 153] width 15 height 15
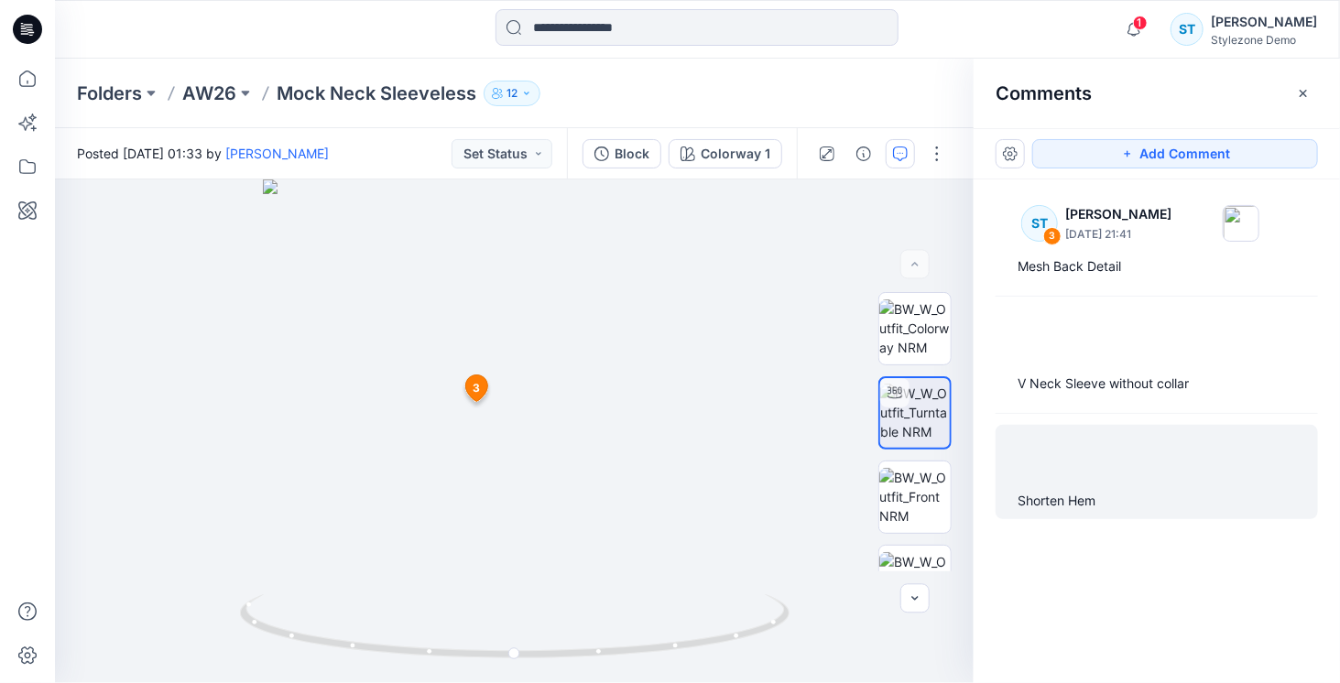
click at [1108, 483] on div "Shorten Hem" at bounding box center [1156, 472] width 322 height 94
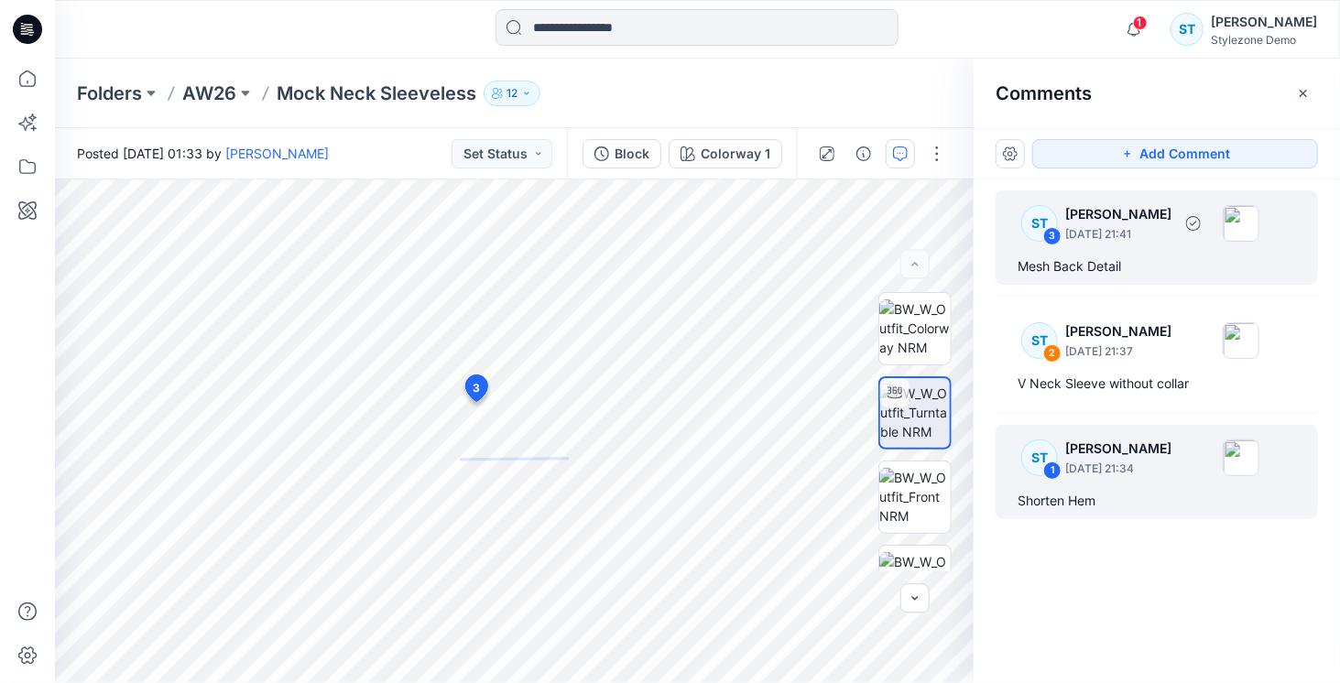
click at [1141, 239] on p "[DATE] 21:41" at bounding box center [1118, 234] width 106 height 18
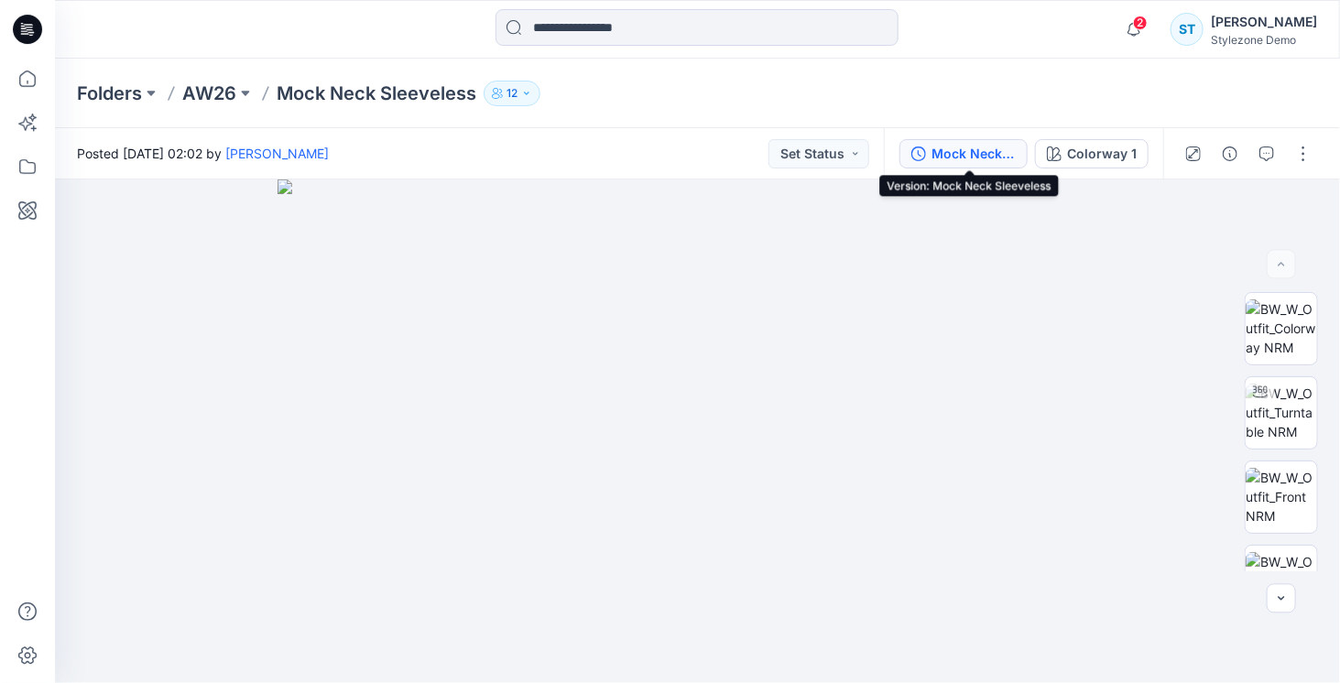
click at [998, 144] on div "Mock Neck Sleeveless" at bounding box center [973, 154] width 84 height 20
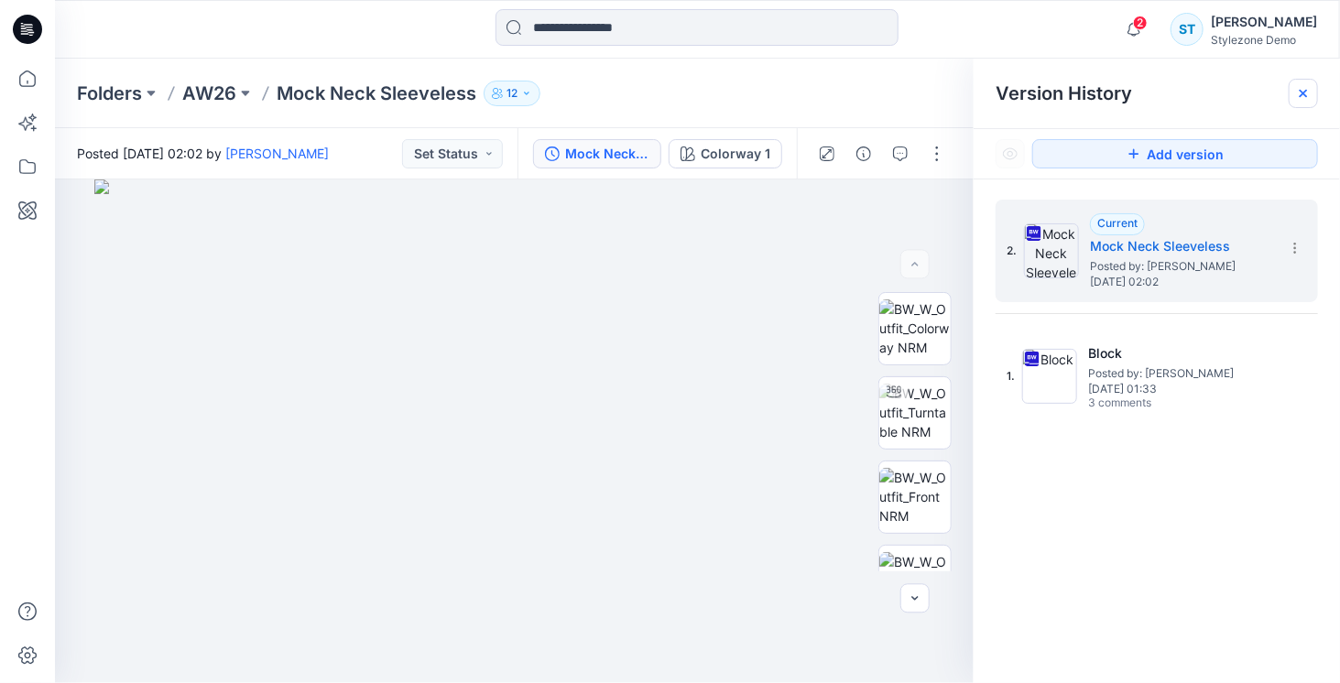
click at [1305, 100] on icon at bounding box center [1303, 93] width 15 height 15
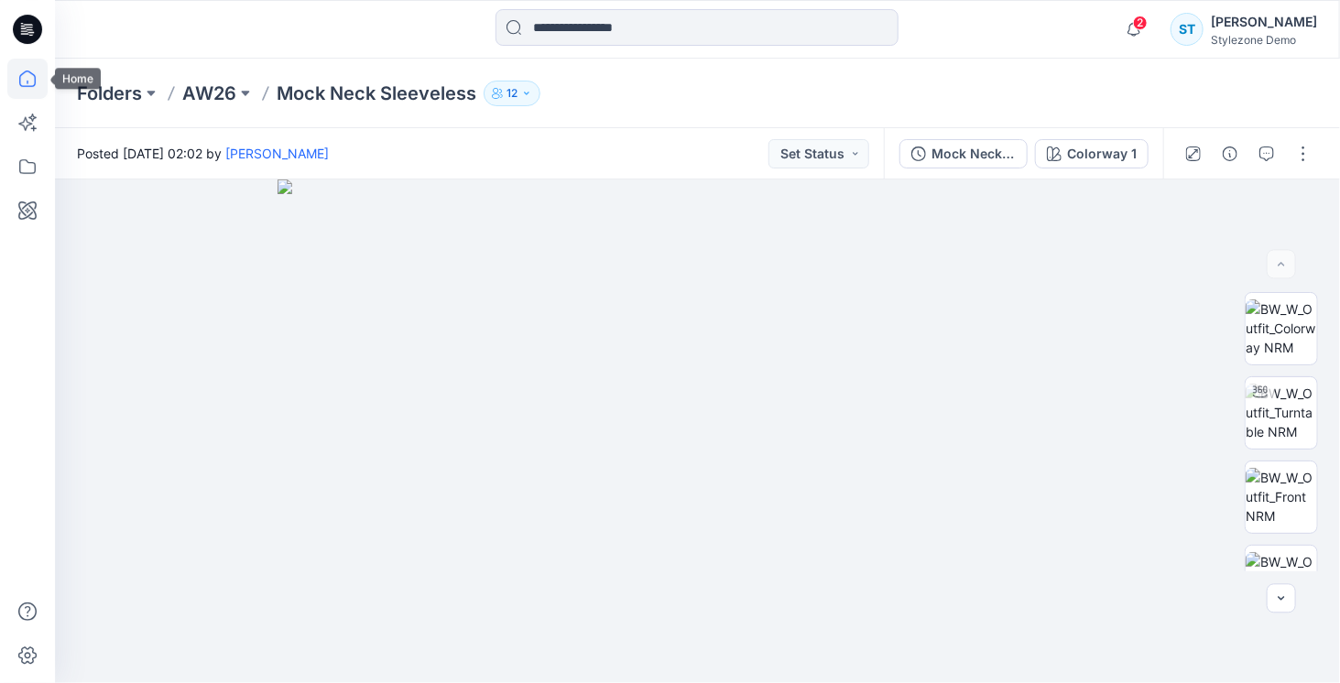
click at [33, 89] on icon at bounding box center [27, 79] width 40 height 40
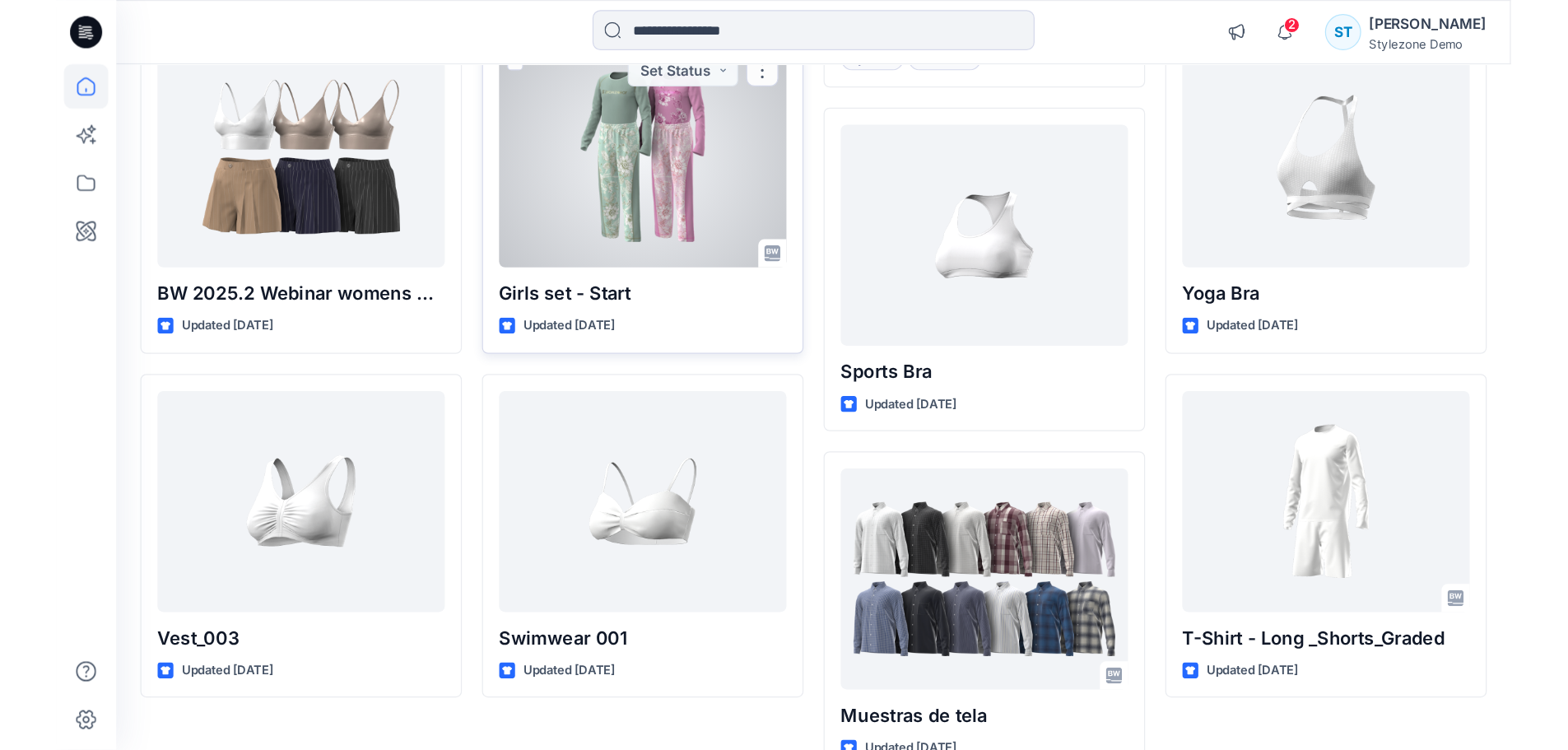
scroll to position [494, 0]
